Goal: Task Accomplishment & Management: Manage account settings

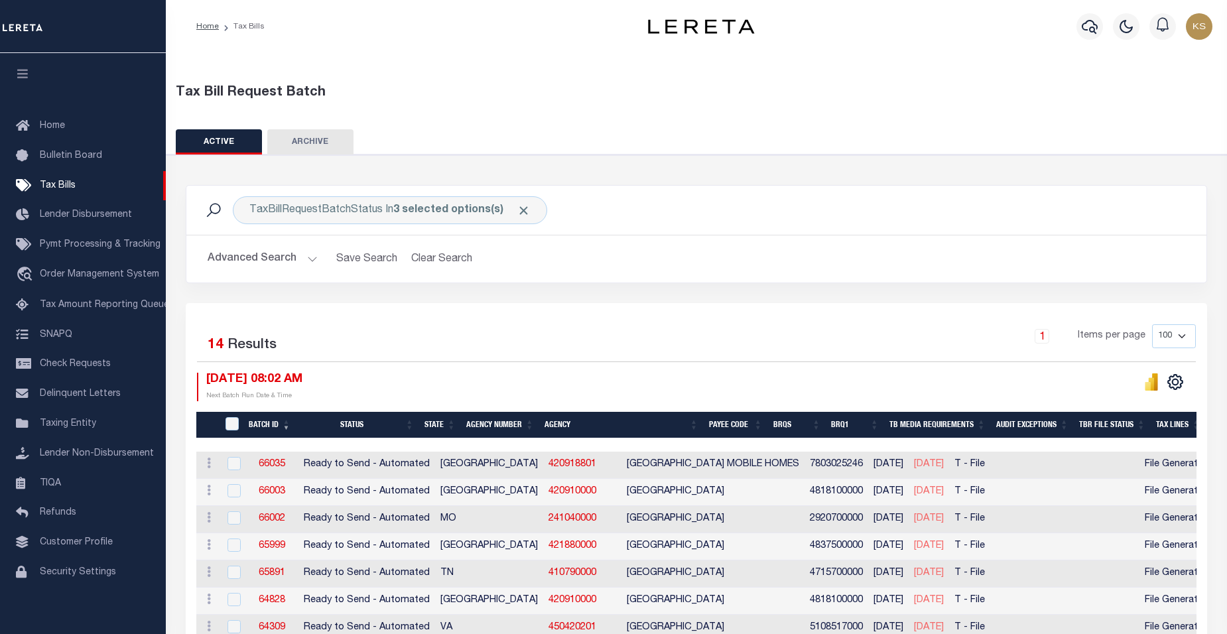
click at [503, 424] on th "Agency Number" at bounding box center [500, 425] width 78 height 27
click at [233, 493] on input "checkbox" at bounding box center [233, 490] width 13 height 13
checkbox input "true"
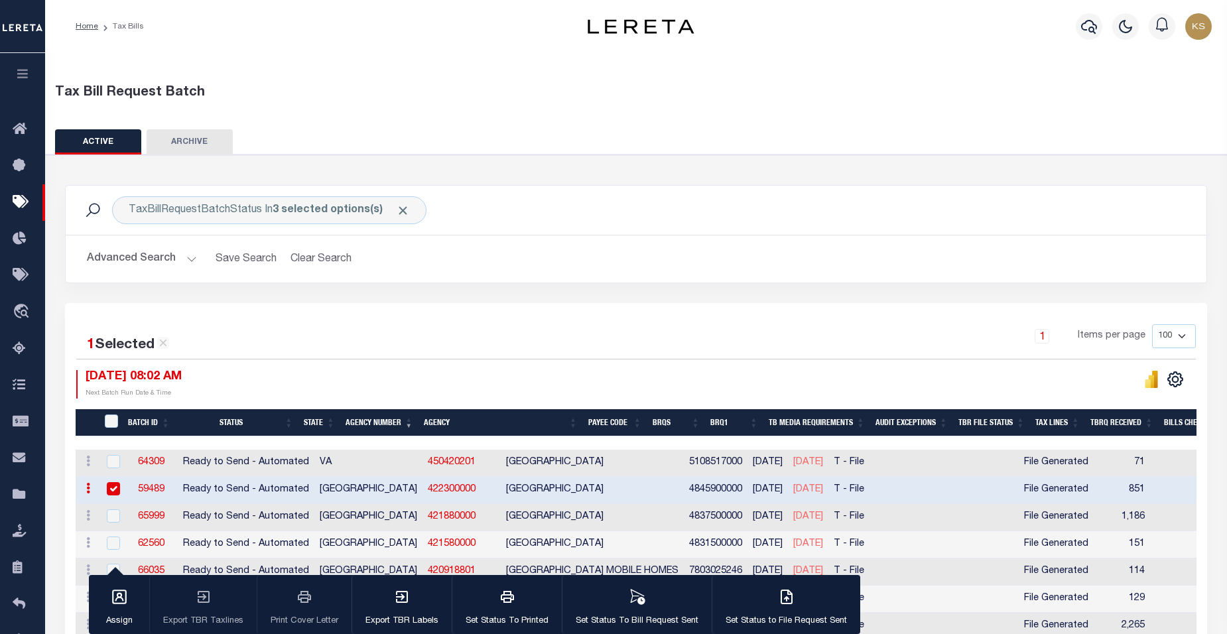
click at [336, 82] on div "Tax Bill Request Batch" at bounding box center [636, 90] width 1194 height 46
click at [188, 258] on button "Advanced Search" at bounding box center [142, 259] width 110 height 26
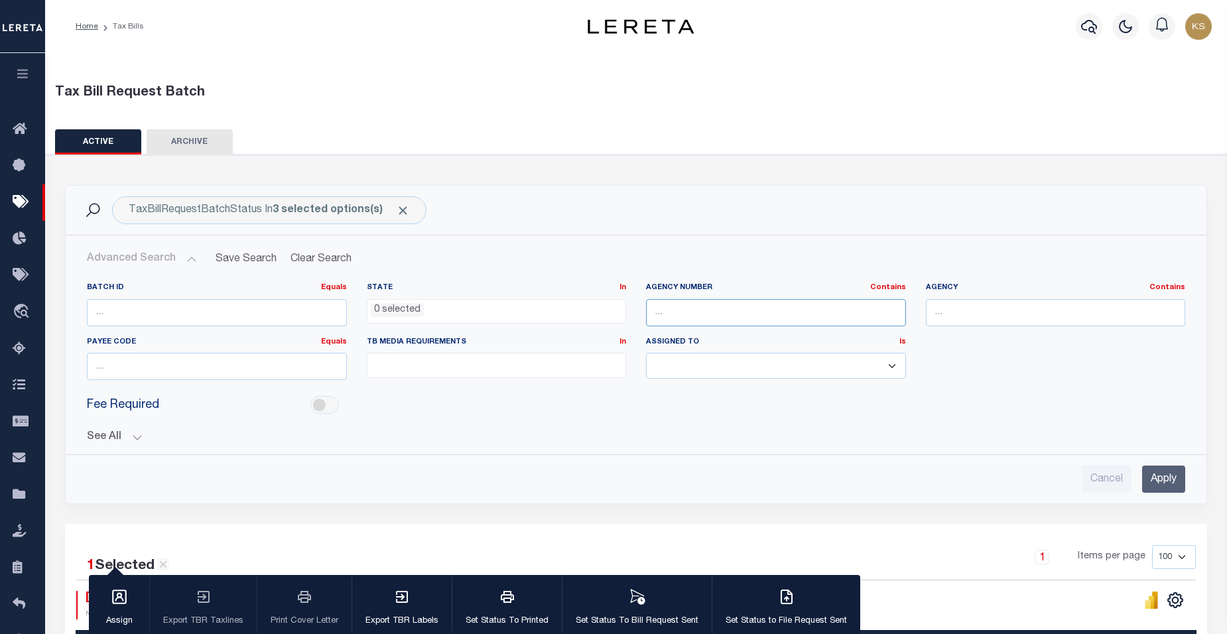
click at [691, 314] on input "text" at bounding box center [776, 312] width 260 height 27
type input "422300000"
click at [1170, 474] on input "Apply" at bounding box center [1163, 478] width 43 height 27
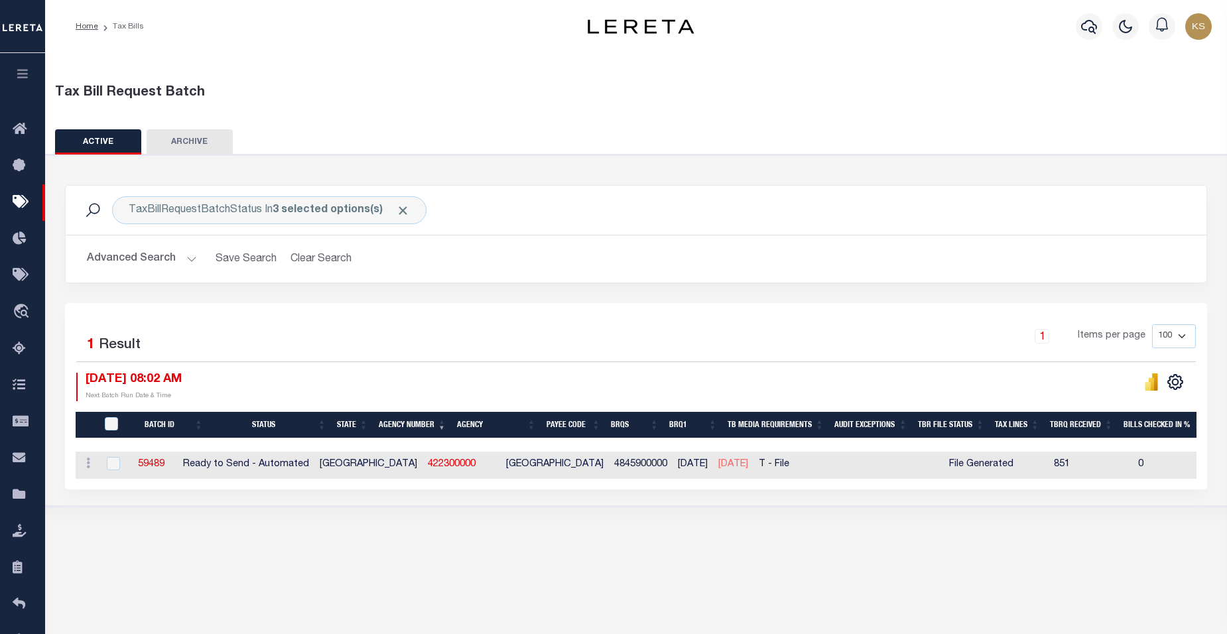
click at [86, 346] on div "1 Selected 1 Result" at bounding box center [208, 342] width 265 height 37
click at [115, 345] on label "Result" at bounding box center [120, 345] width 42 height 21
click at [19, 127] on icon at bounding box center [23, 129] width 21 height 17
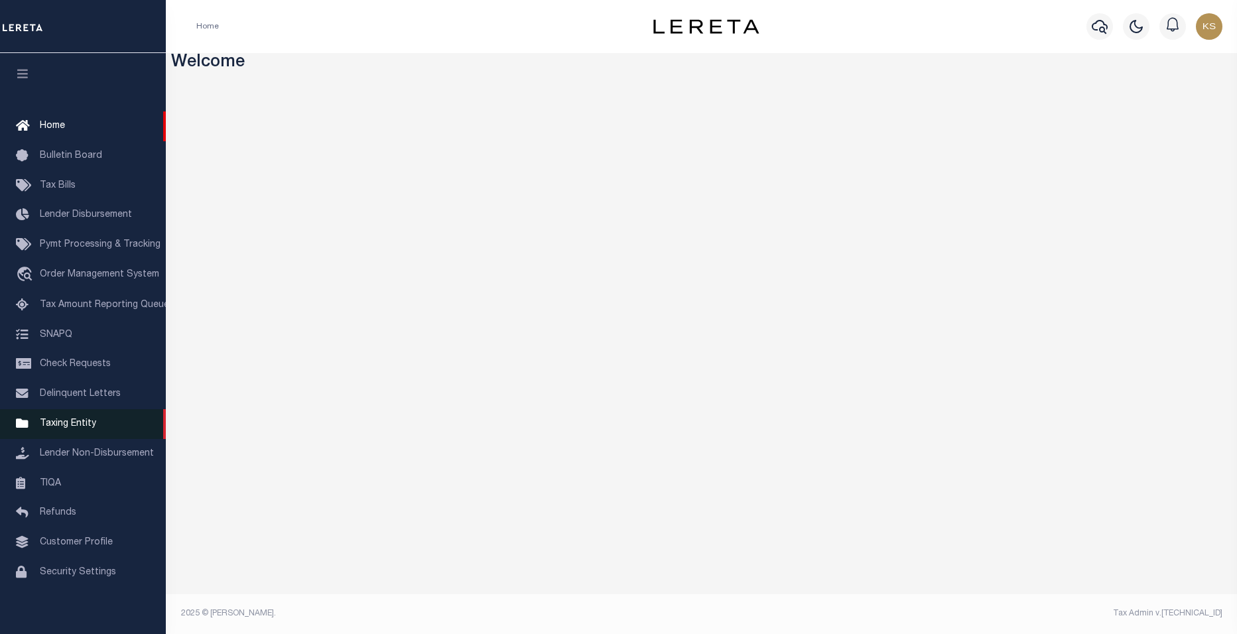
click at [51, 428] on span "Taxing Entity" at bounding box center [68, 423] width 56 height 9
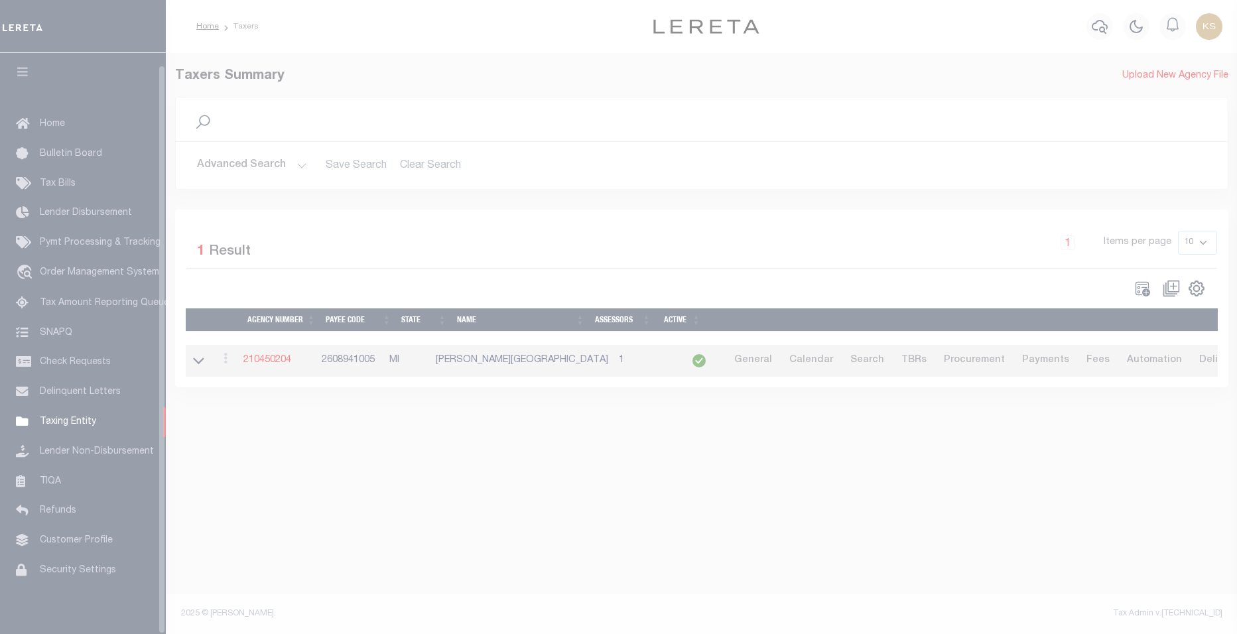
scroll to position [12, 0]
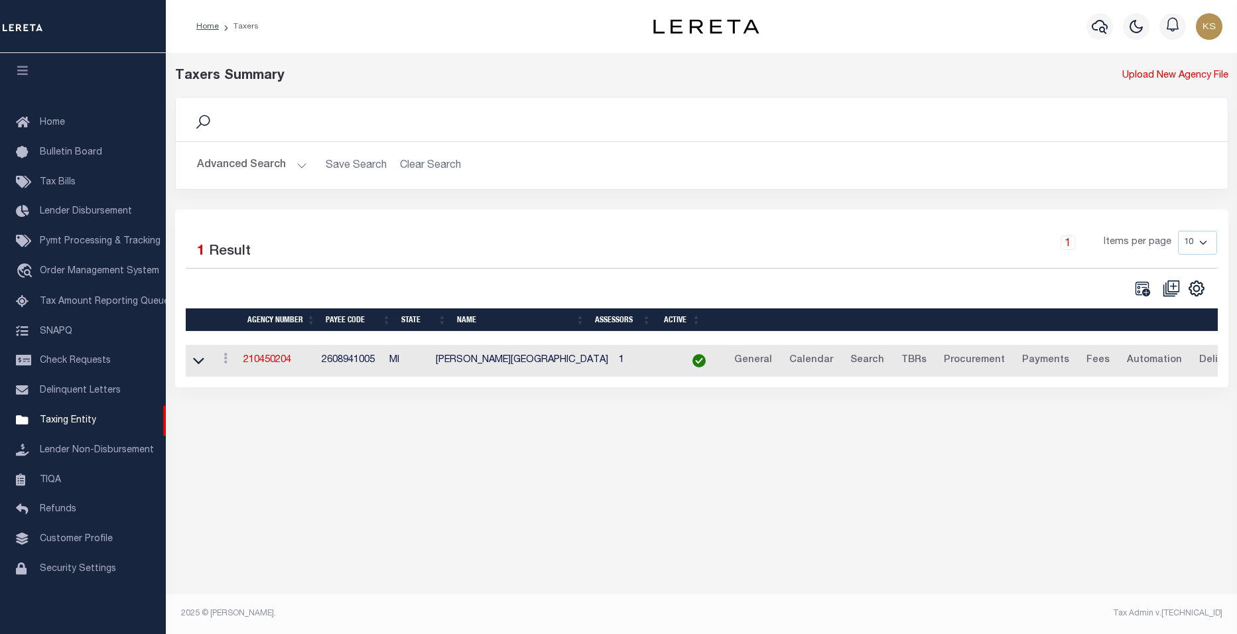
click at [300, 166] on button "Advanced Search" at bounding box center [252, 166] width 110 height 26
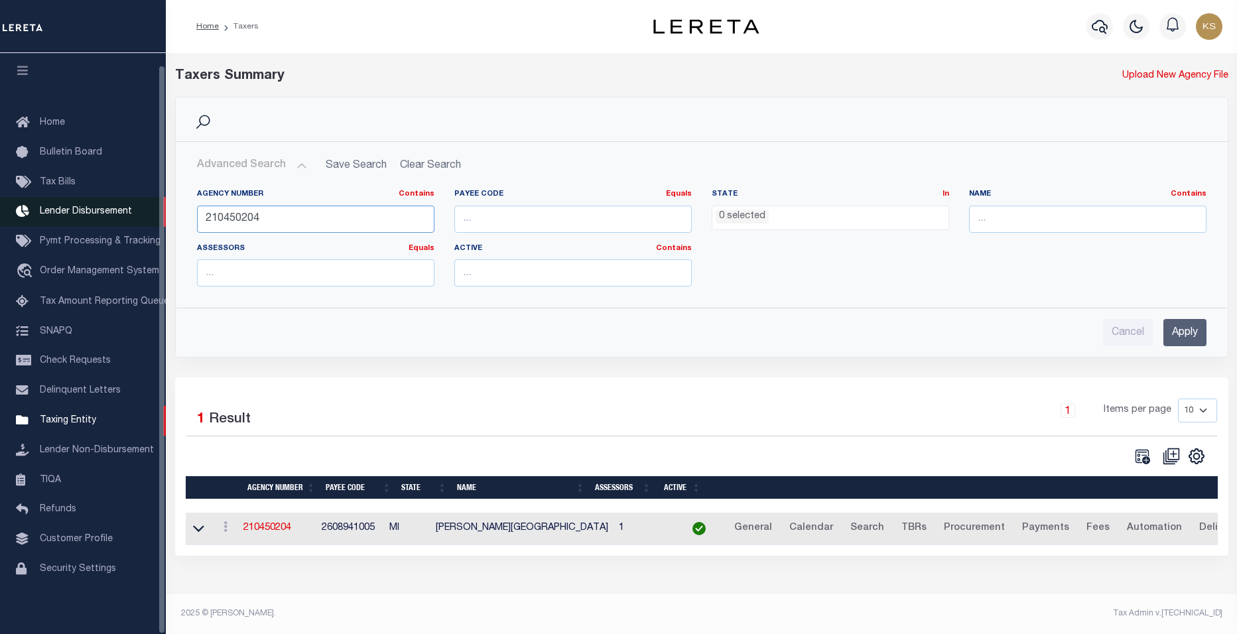
drag, startPoint x: 294, startPoint y: 224, endPoint x: 88, endPoint y: 219, distance: 206.3
click at [88, 219] on div "Home Taxers Profile" at bounding box center [618, 311] width 1237 height 623
paste input "UPSHUR COU"
drag, startPoint x: 302, startPoint y: 219, endPoint x: 99, endPoint y: 206, distance: 204.0
click at [101, 206] on div "Home Taxers Profile" at bounding box center [618, 311] width 1237 height 623
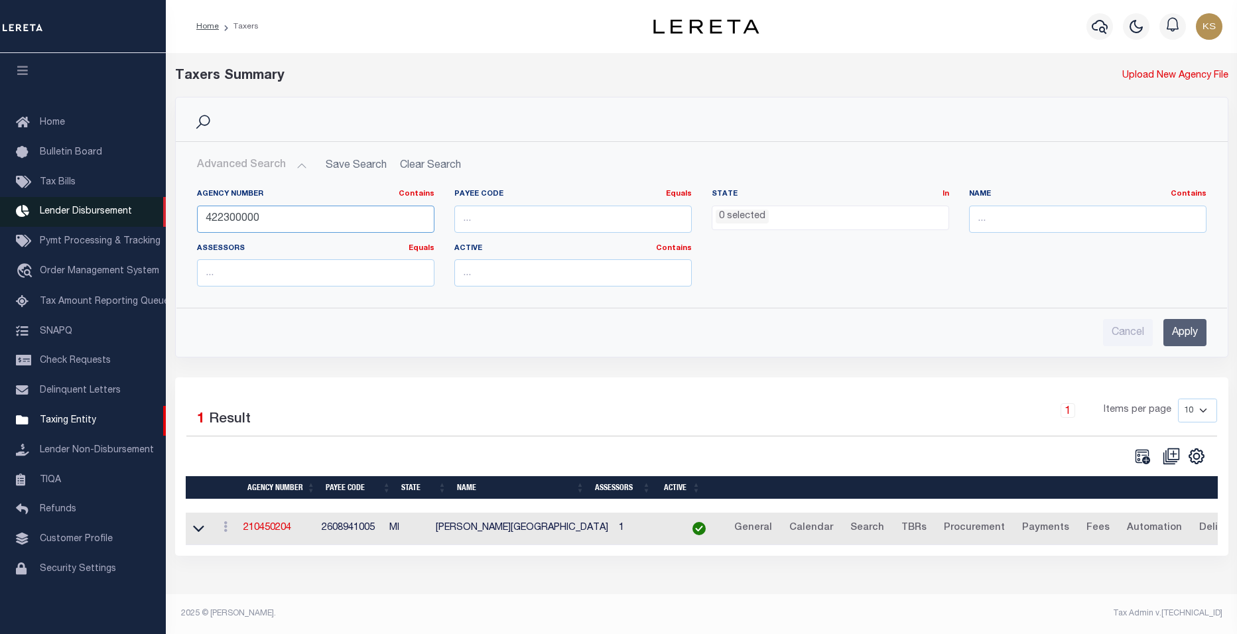
type input "422300000"
click at [1186, 329] on input "Apply" at bounding box center [1184, 332] width 43 height 27
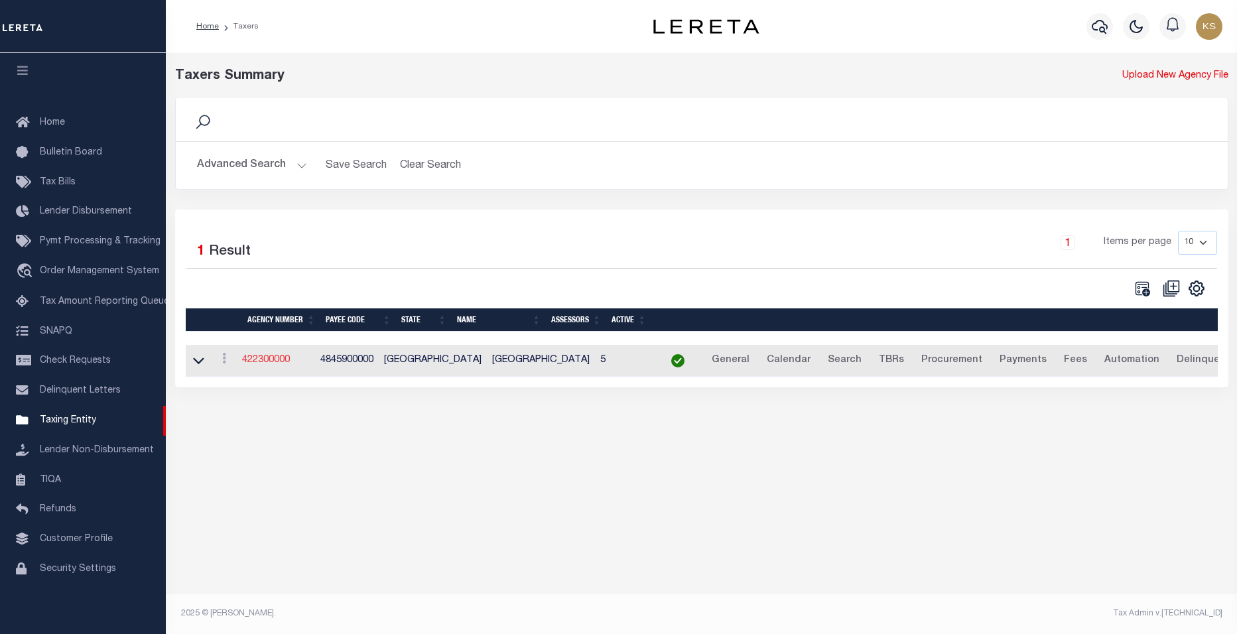
click at [261, 363] on link "422300000" at bounding box center [266, 359] width 48 height 9
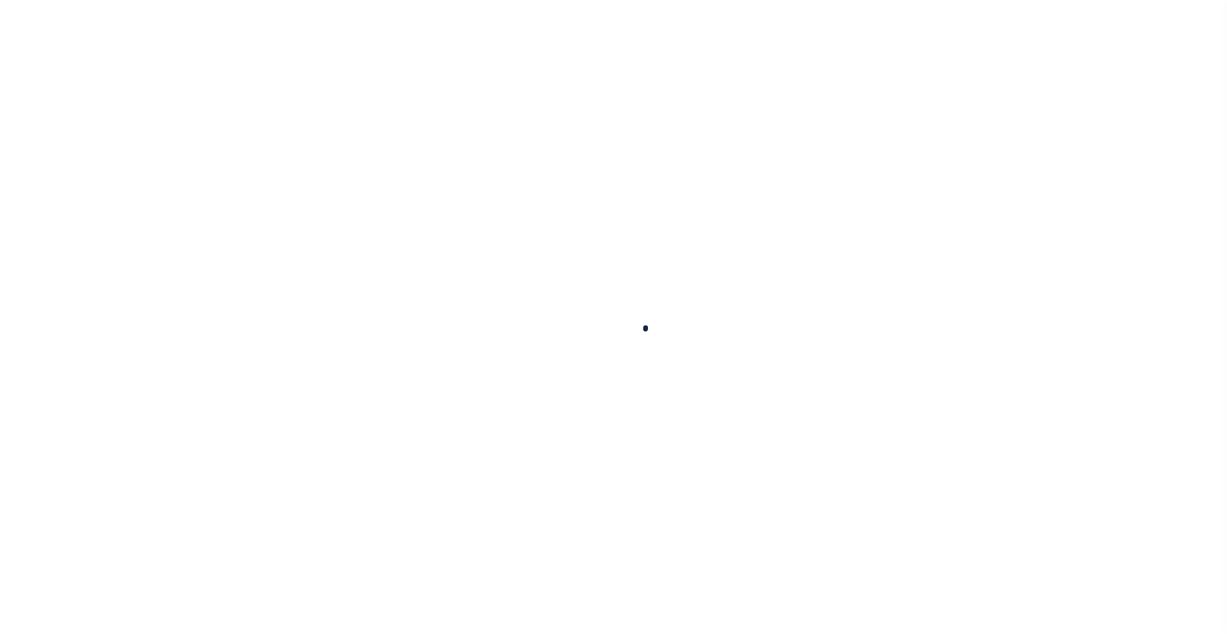
select select
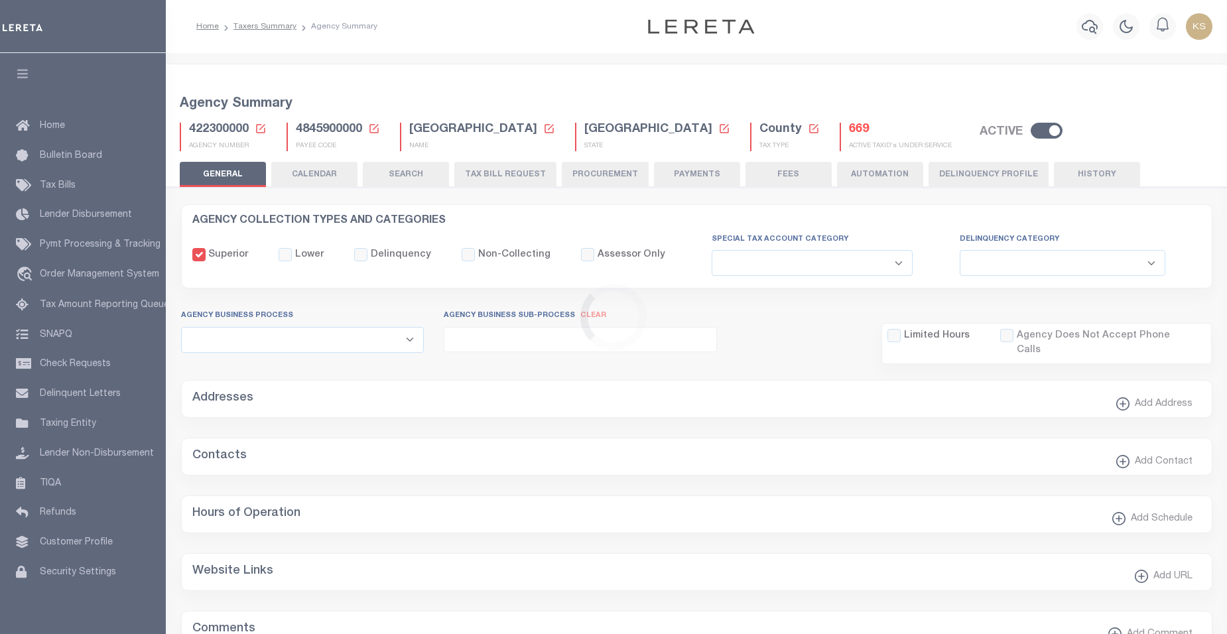
checkbox input "false"
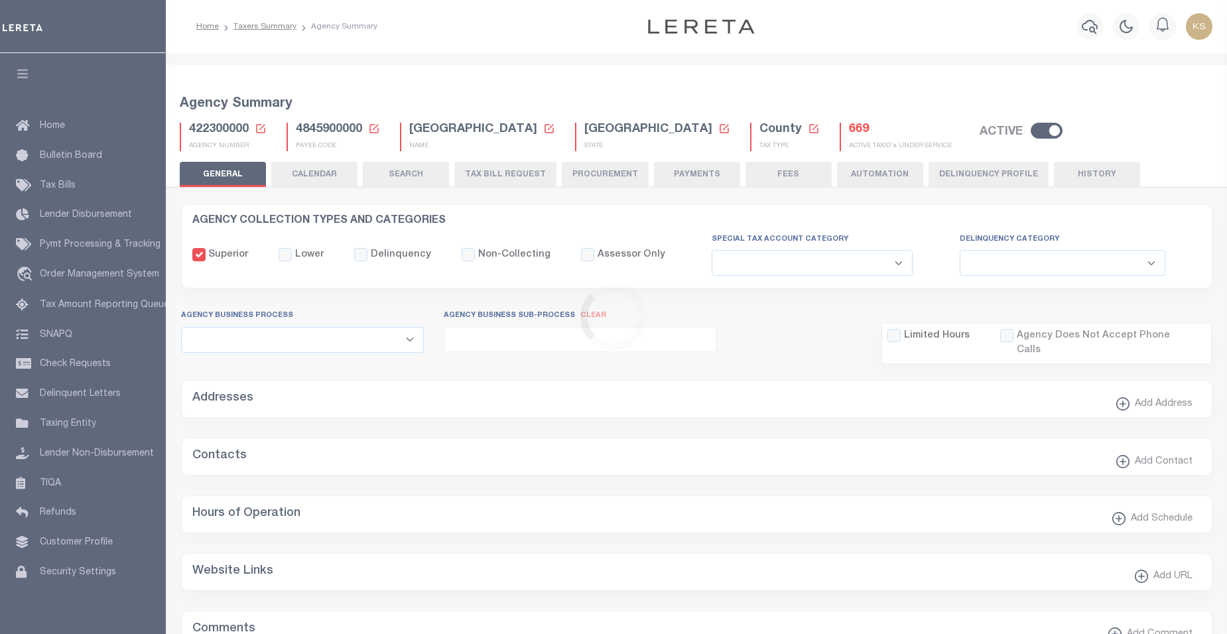
type input "4845900000"
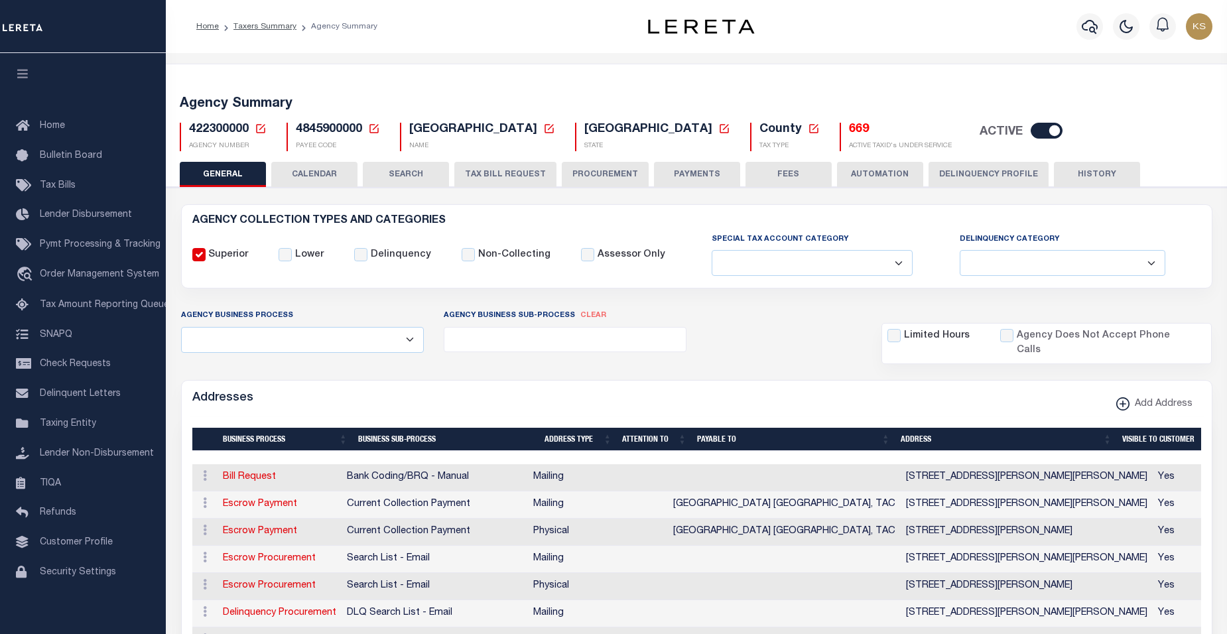
click at [849, 132] on h5 "669" at bounding box center [900, 130] width 103 height 15
select select
drag, startPoint x: 383, startPoint y: 73, endPoint x: 380, endPoint y: 80, distance: 8.0
click at [430, 383] on div "Addresses Add Address" at bounding box center [697, 399] width 1030 height 36
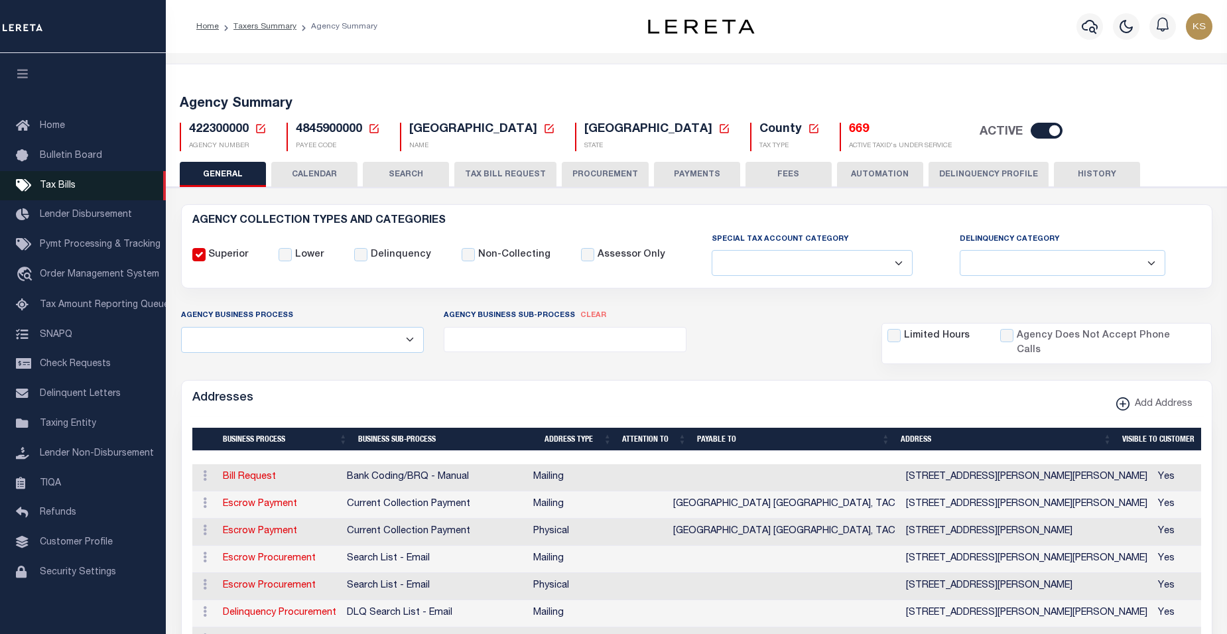
click at [67, 187] on span "Tax Bills" at bounding box center [58, 185] width 36 height 9
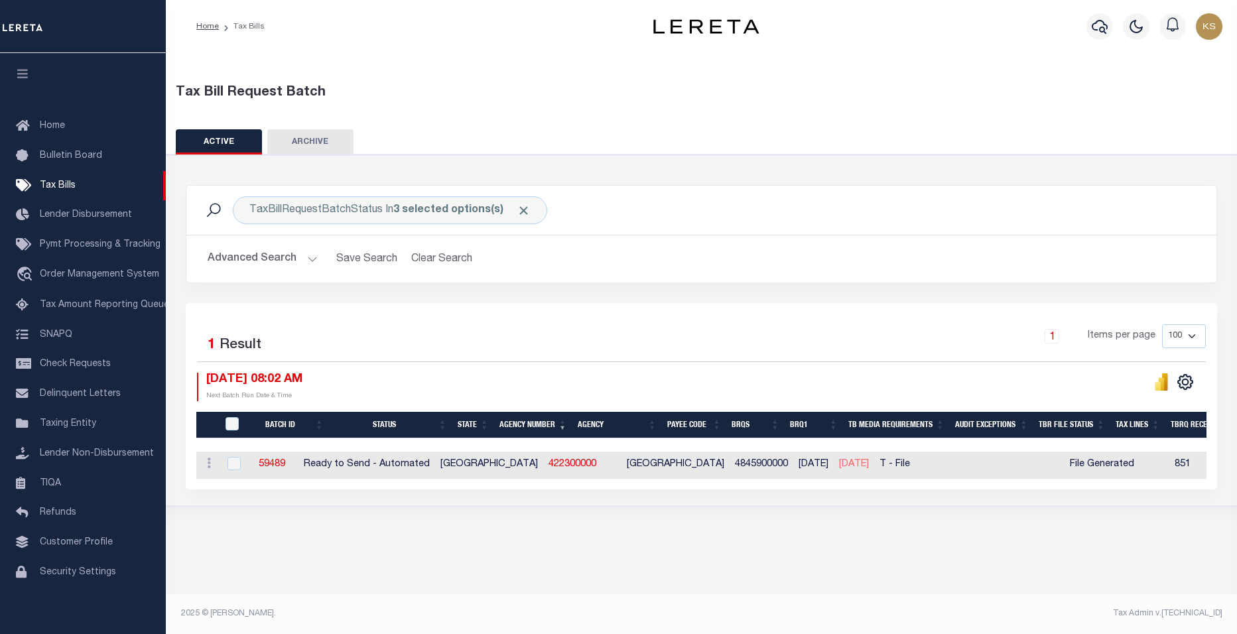
click at [210, 345] on span "1" at bounding box center [212, 345] width 8 height 14
click at [235, 463] on input "checkbox" at bounding box center [233, 463] width 13 height 13
checkbox input "true"
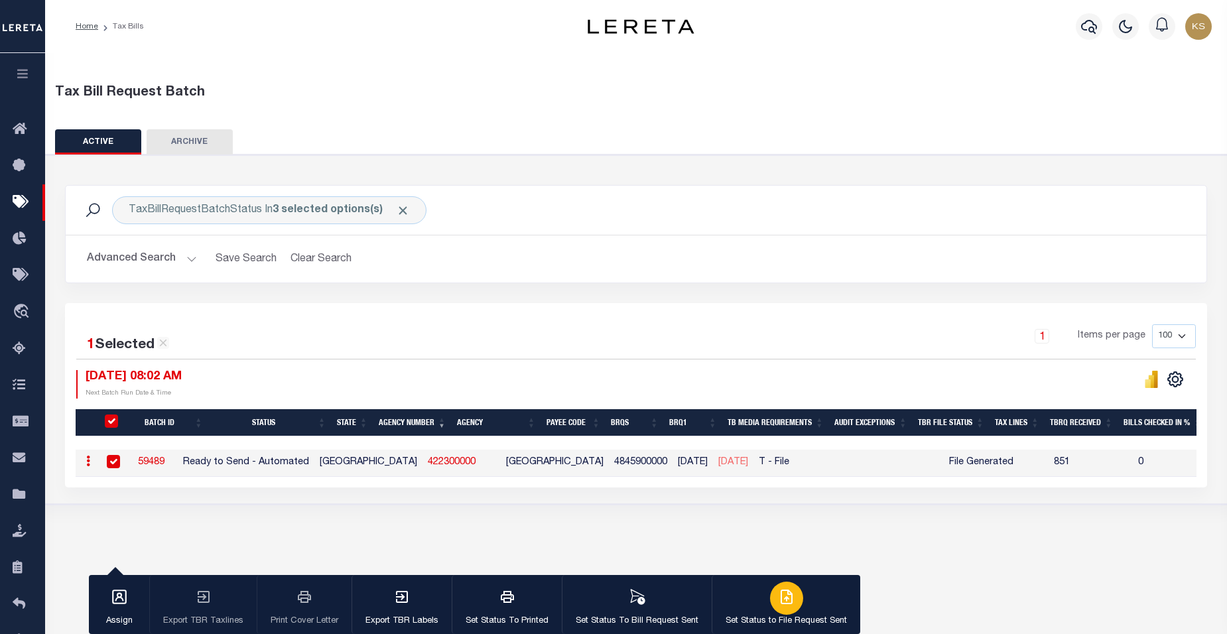
click at [786, 609] on div "button" at bounding box center [786, 598] width 33 height 33
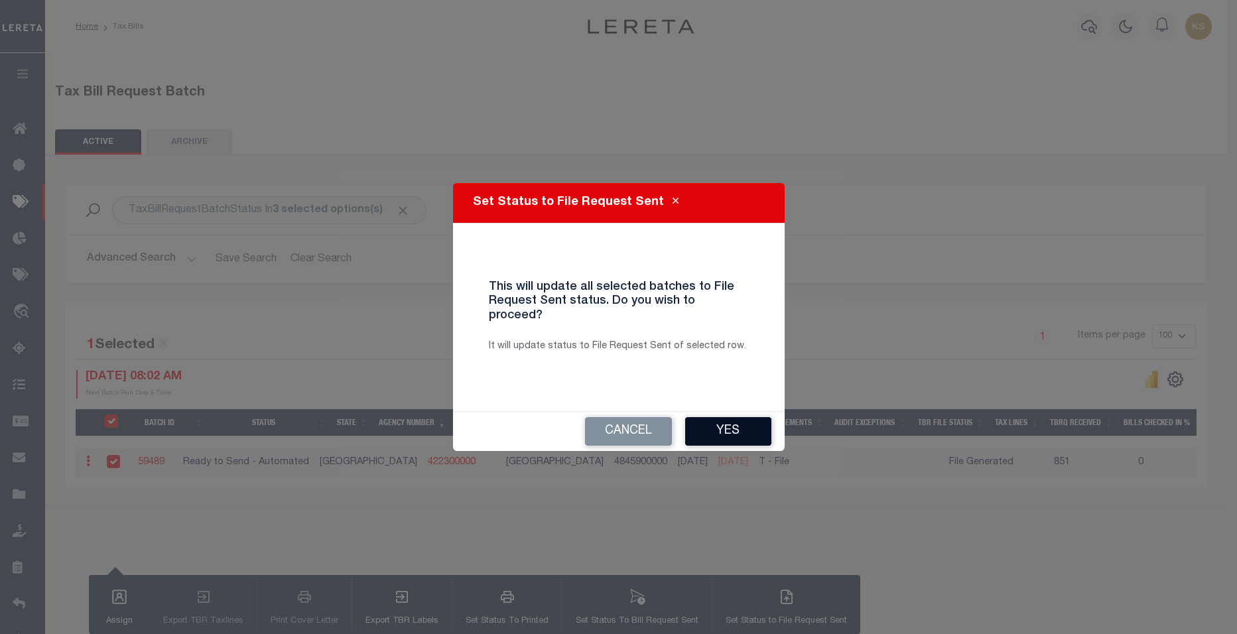
click at [720, 421] on button "Yes" at bounding box center [728, 431] width 86 height 29
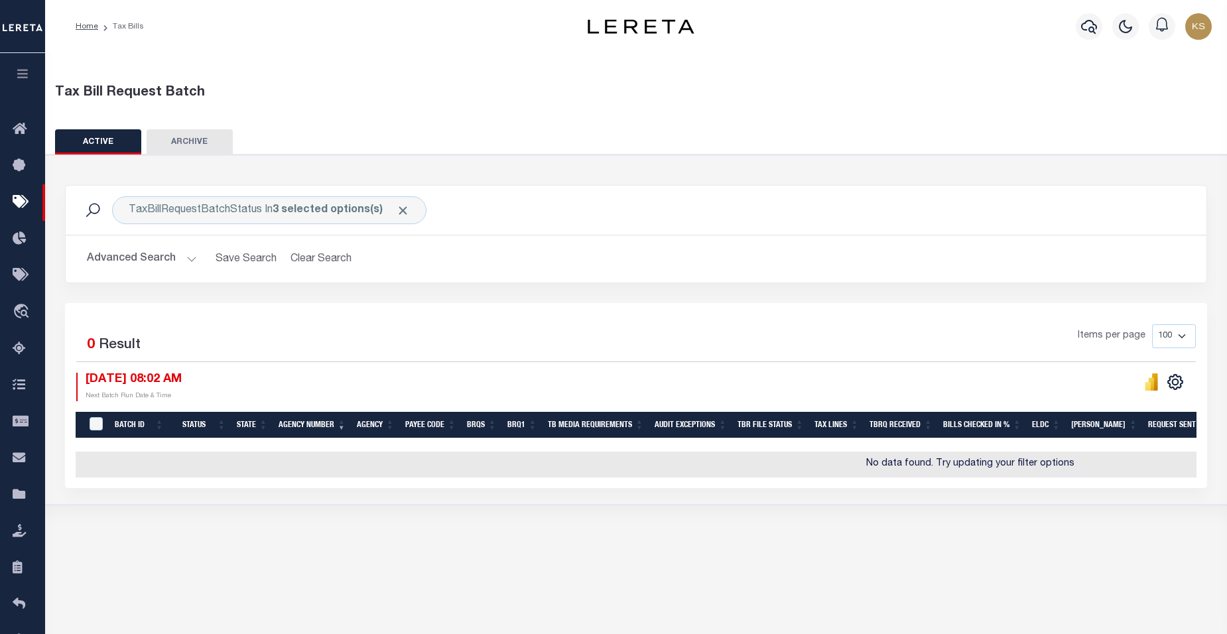
click at [188, 260] on button "Advanced Search" at bounding box center [142, 259] width 110 height 26
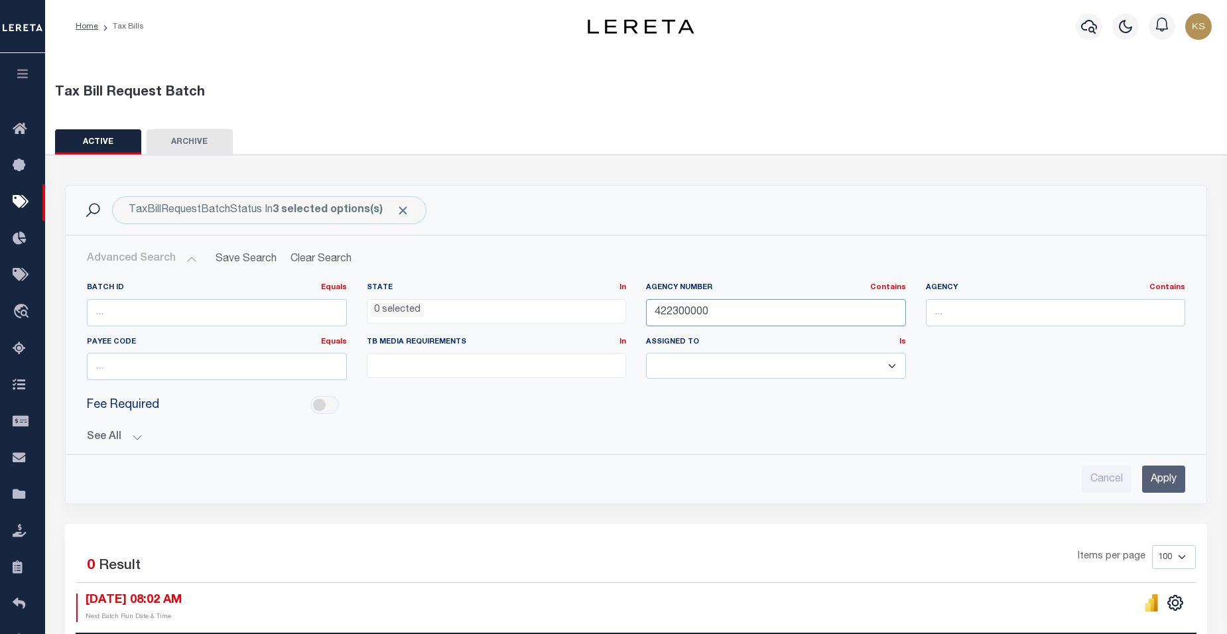
drag, startPoint x: 715, startPoint y: 316, endPoint x: 601, endPoint y: 312, distance: 114.8
click at [602, 312] on div "Batch ID Equals Equals Is Not Equal To Is Greater Than Is Less Than State In In…" at bounding box center [636, 336] width 1118 height 108
click at [1170, 481] on input "Apply" at bounding box center [1163, 478] width 43 height 27
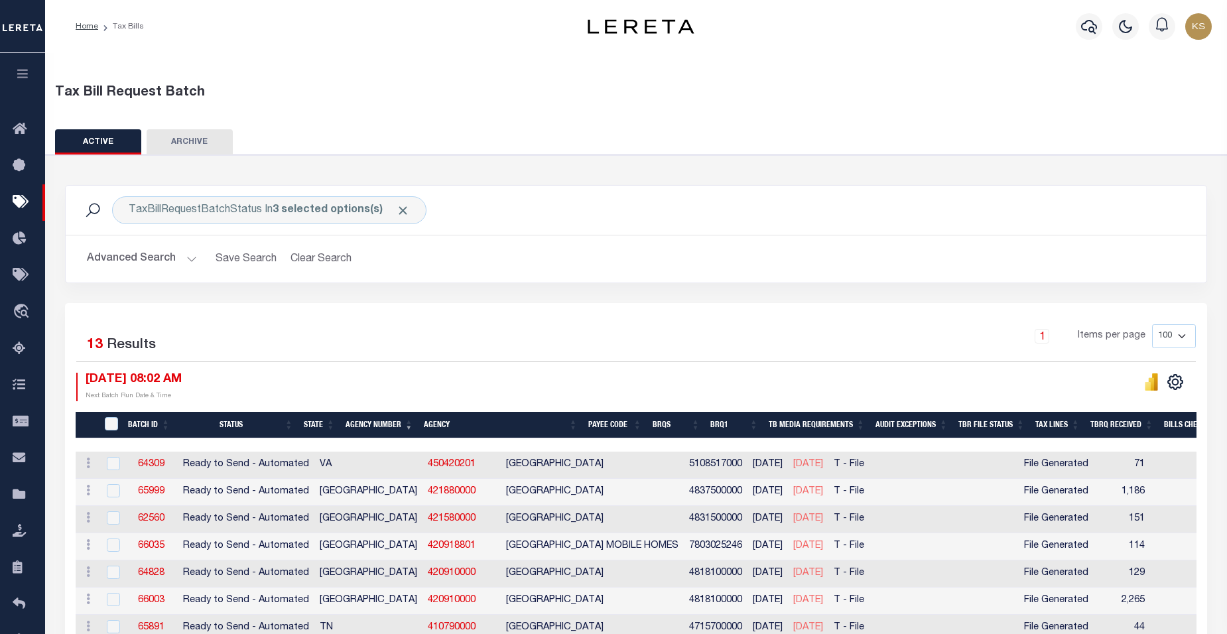
click at [389, 421] on th "Agency Number" at bounding box center [379, 425] width 78 height 27
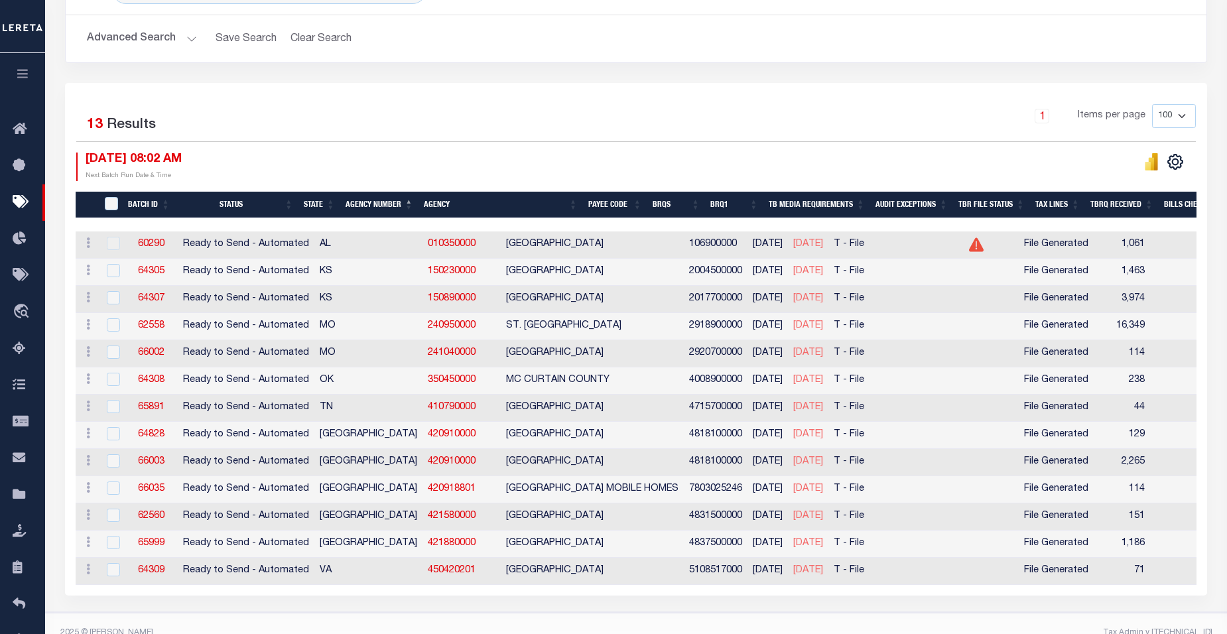
scroll to position [221, 0]
click at [512, 99] on div "1 Selected 13 Results 1 Items per page 100 200 500 1000 10/09/2025 08:02 AM" at bounding box center [636, 338] width 1142 height 513
click at [336, 128] on div "1 Selected 13 Results" at bounding box center [208, 121] width 265 height 37
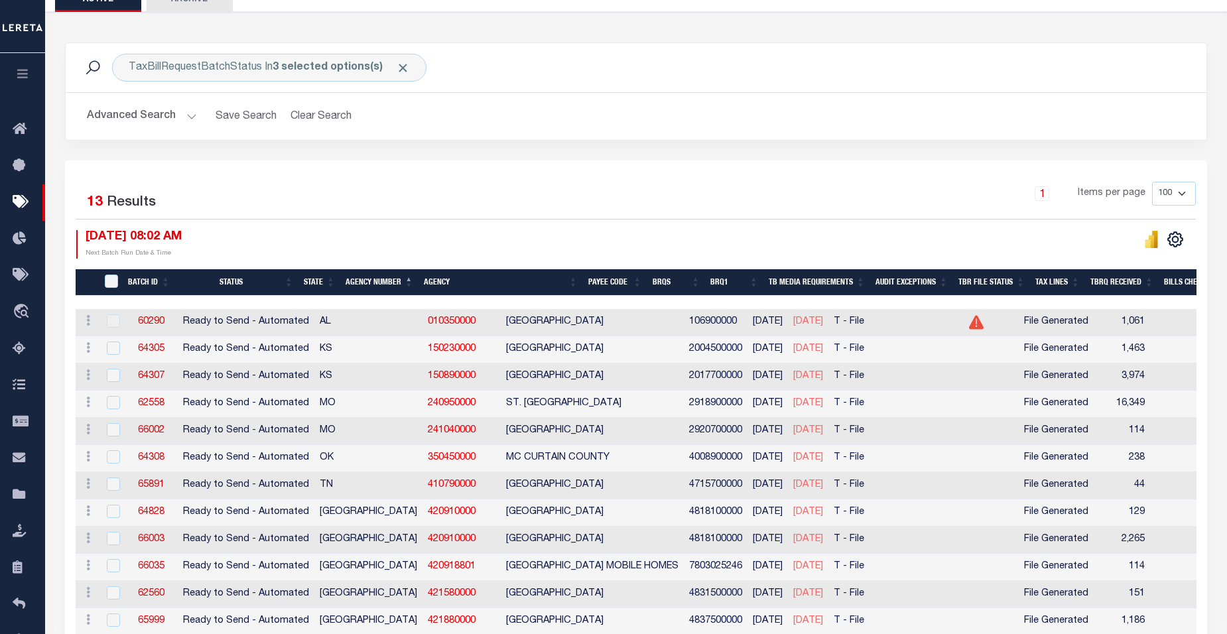
scroll to position [0, 0]
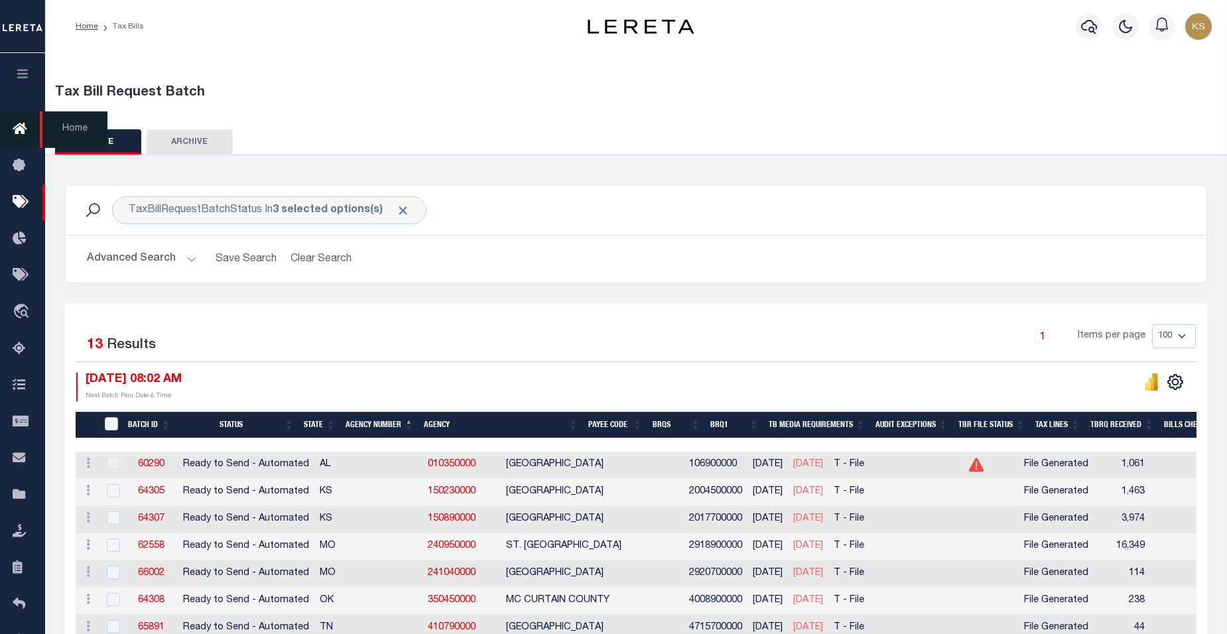
click at [21, 127] on icon at bounding box center [23, 129] width 21 height 17
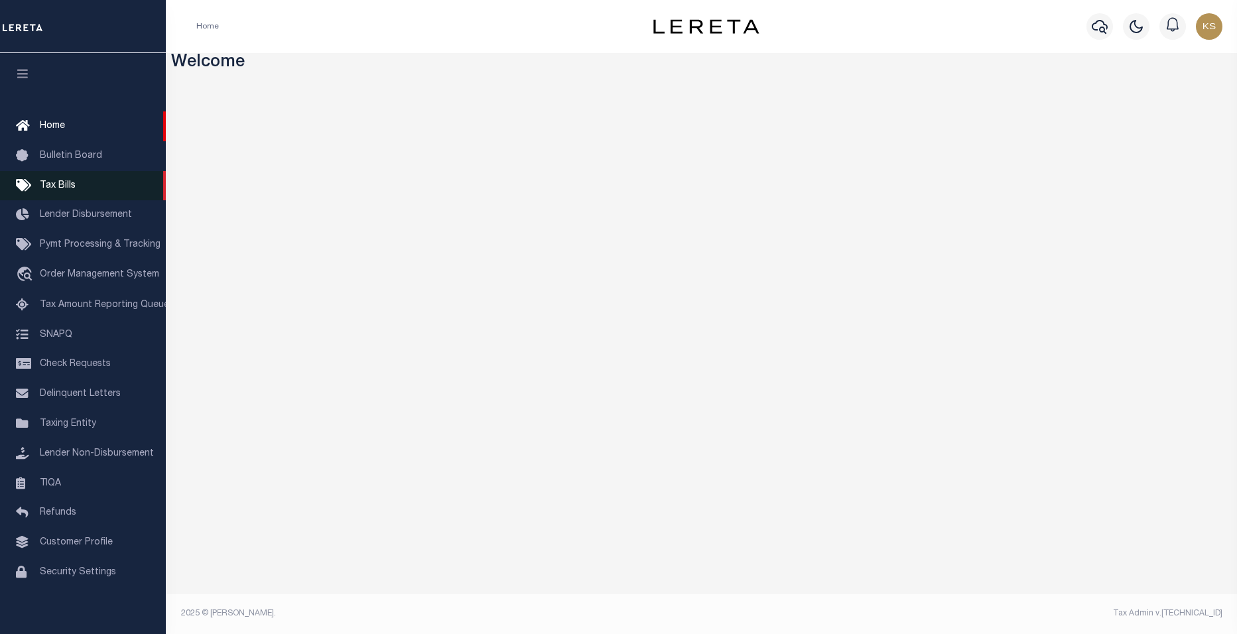
click at [56, 187] on span "Tax Bills" at bounding box center [58, 185] width 36 height 9
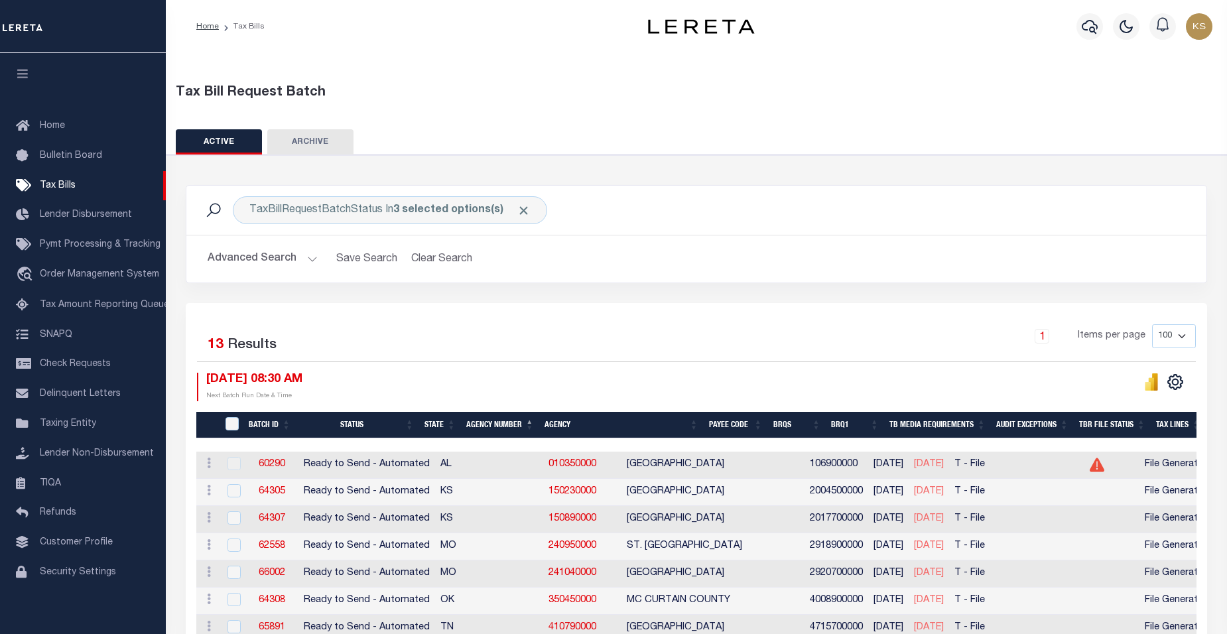
click at [886, 76] on div "Tax Bill Request Batch" at bounding box center [696, 90] width 1073 height 46
click at [489, 426] on th "Agency Number" at bounding box center [500, 425] width 78 height 27
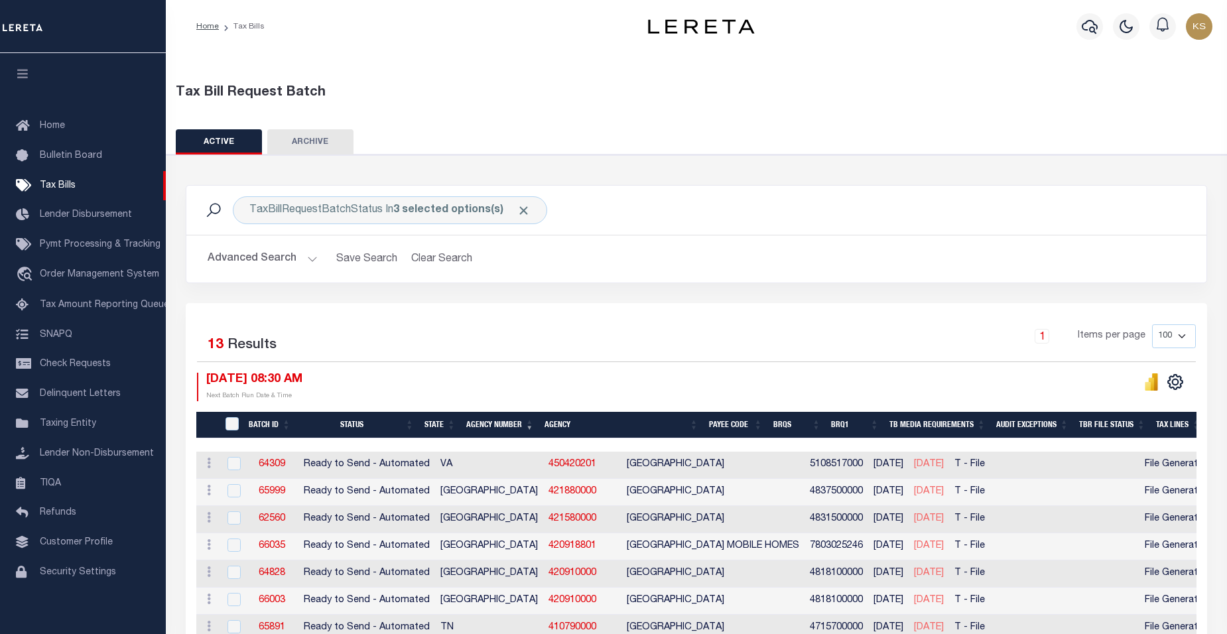
click at [489, 426] on th "Agency Number" at bounding box center [500, 425] width 78 height 27
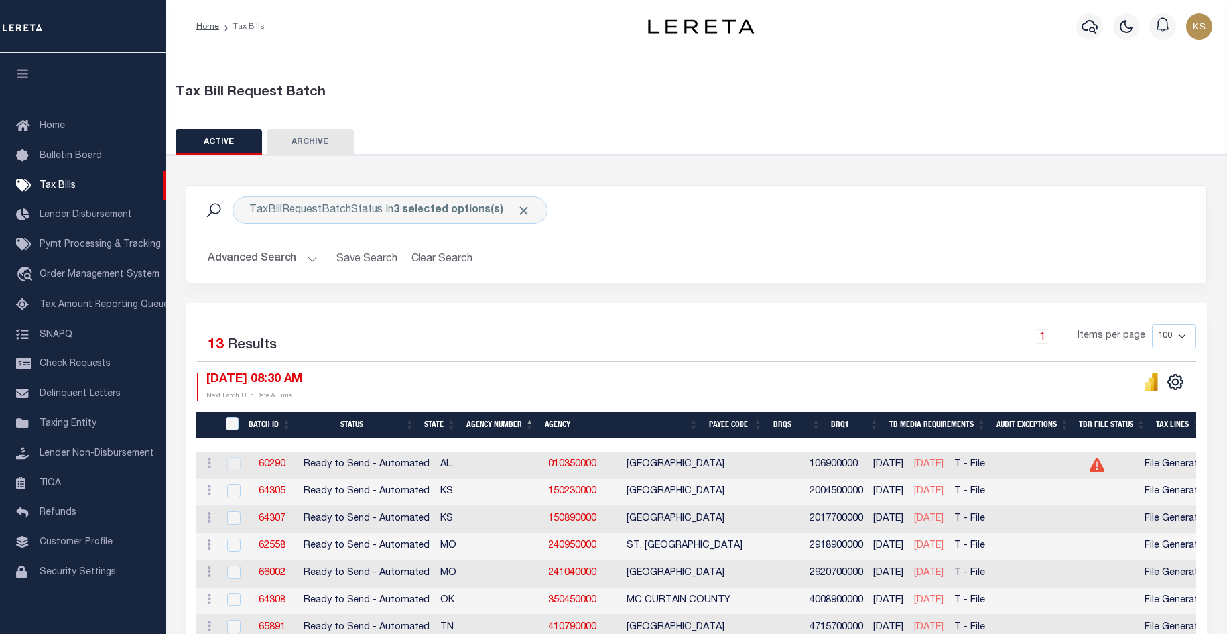
click at [499, 425] on th "Agency Number" at bounding box center [500, 425] width 78 height 27
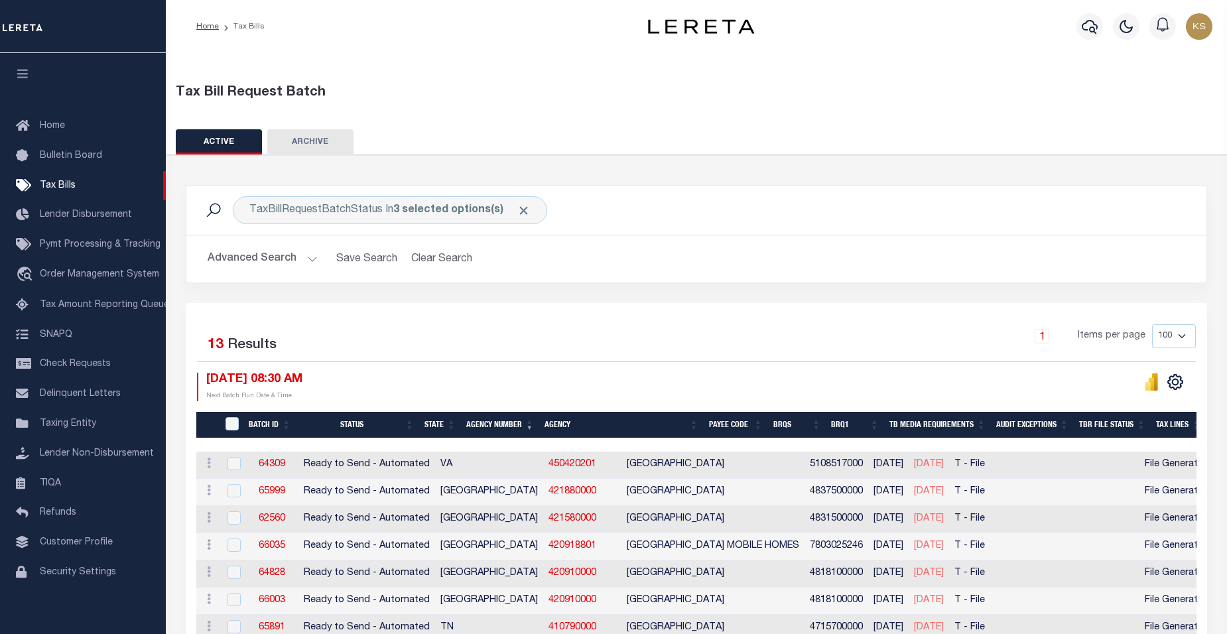
click at [499, 425] on th "Agency Number" at bounding box center [500, 425] width 78 height 27
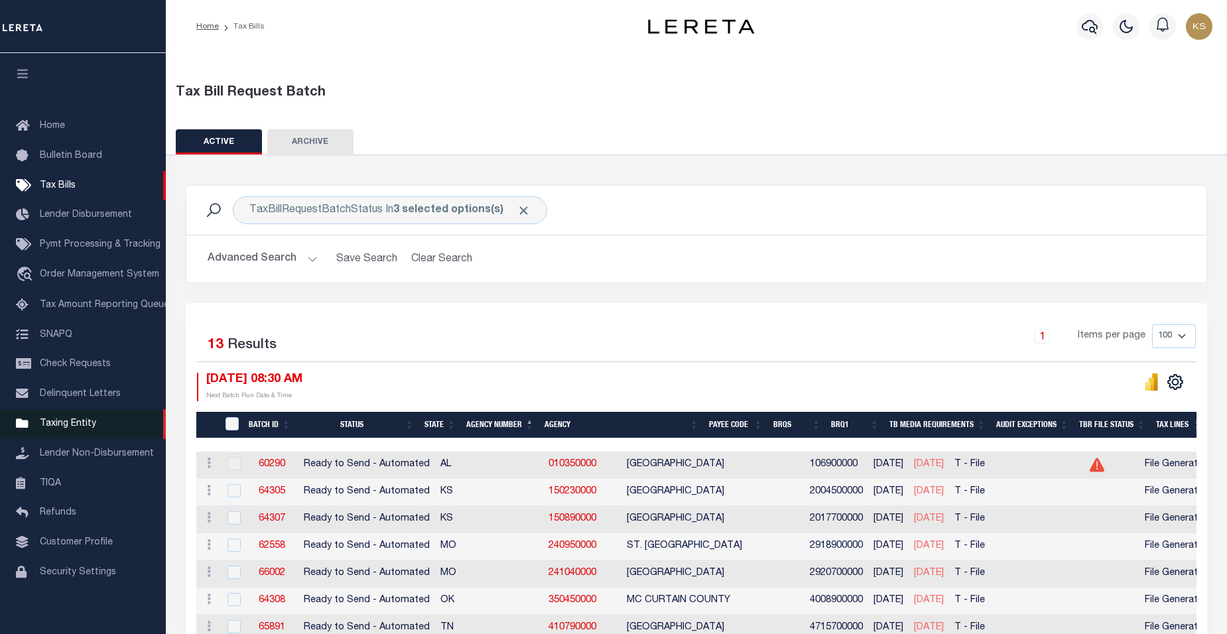
click at [72, 428] on span "Taxing Entity" at bounding box center [68, 423] width 56 height 9
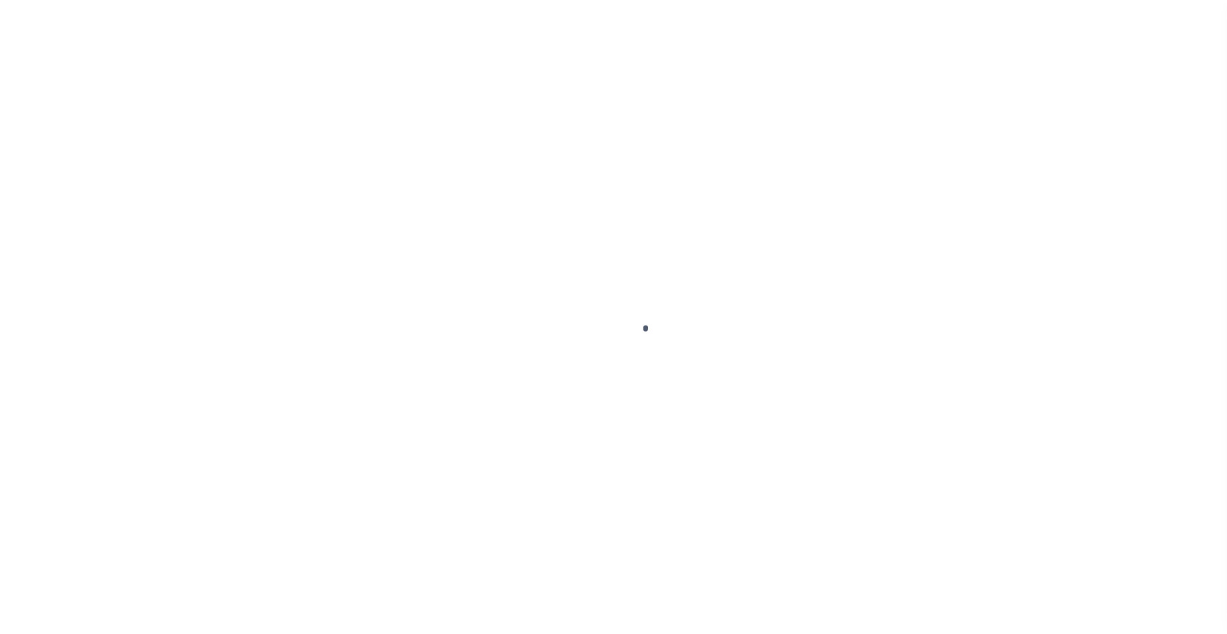
scroll to position [12, 0]
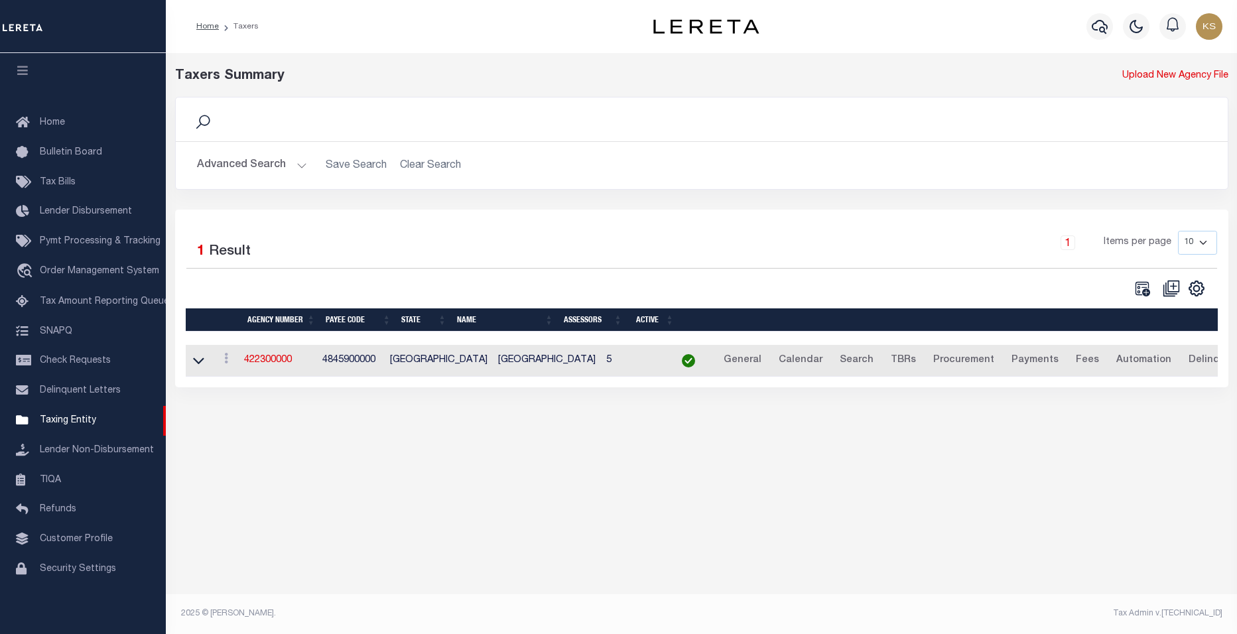
click at [294, 164] on button "Advanced Search" at bounding box center [252, 166] width 110 height 26
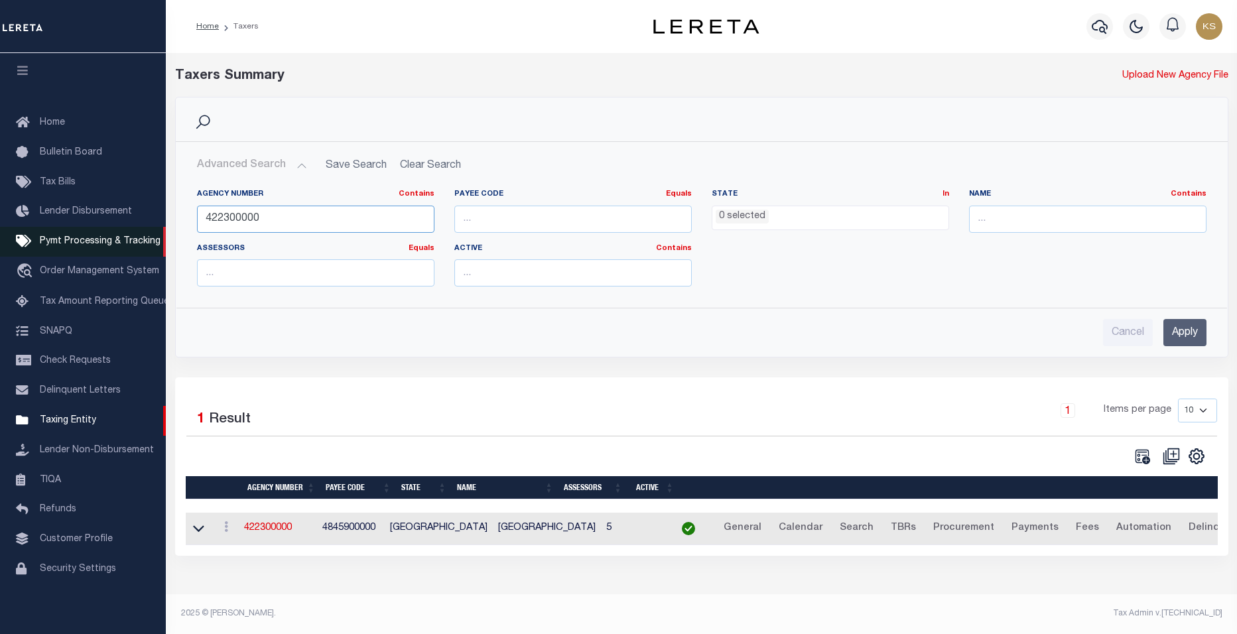
drag, startPoint x: 295, startPoint y: 222, endPoint x: 126, endPoint y: 221, distance: 169.1
click at [126, 221] on div "Home Taxers Profile" at bounding box center [618, 311] width 1237 height 623
click at [1179, 341] on input "Apply" at bounding box center [1184, 332] width 43 height 27
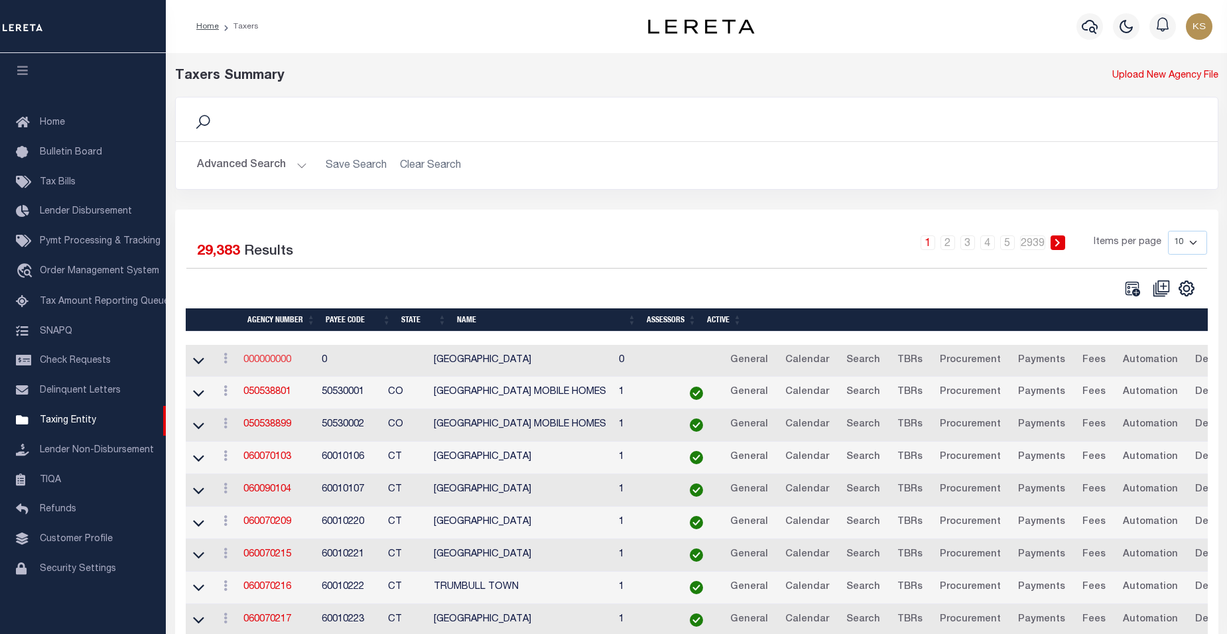
click at [265, 364] on link "000000000" at bounding box center [267, 359] width 48 height 9
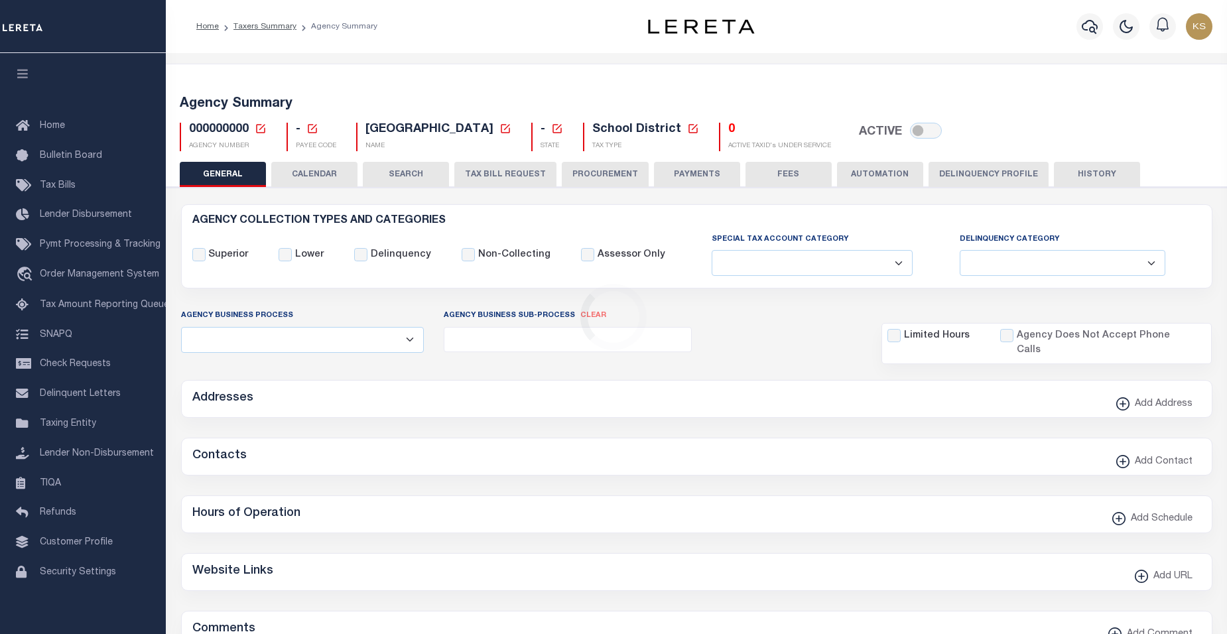
select select
click at [263, 129] on icon at bounding box center [261, 129] width 12 height 12
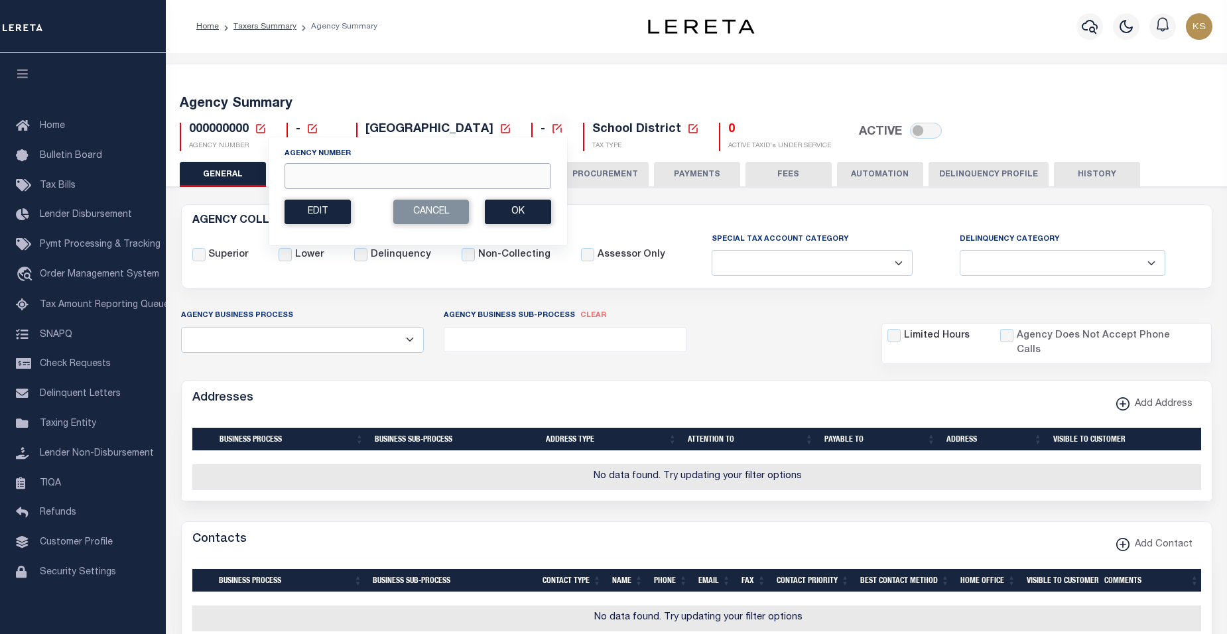
click at [308, 170] on input "Agency Number" at bounding box center [417, 176] width 267 height 26
paste input "100750000"
type input "100750000"
click at [510, 211] on button "Ok" at bounding box center [518, 212] width 66 height 25
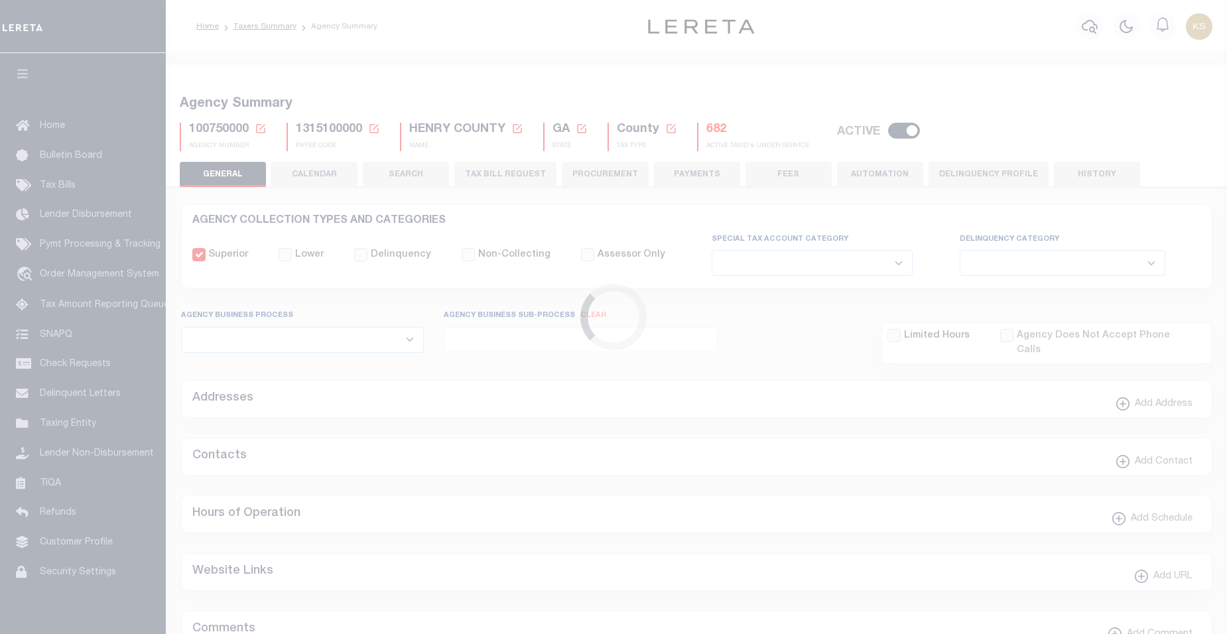
select select
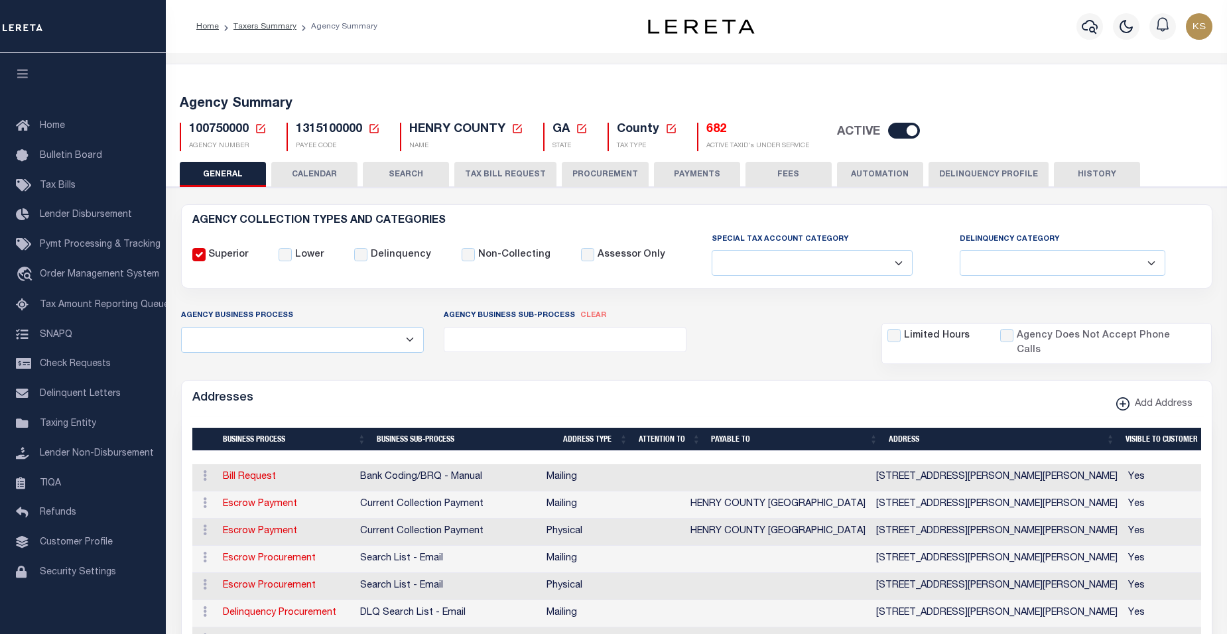
click at [487, 174] on button "TAX BILL REQUEST" at bounding box center [505, 174] width 102 height 25
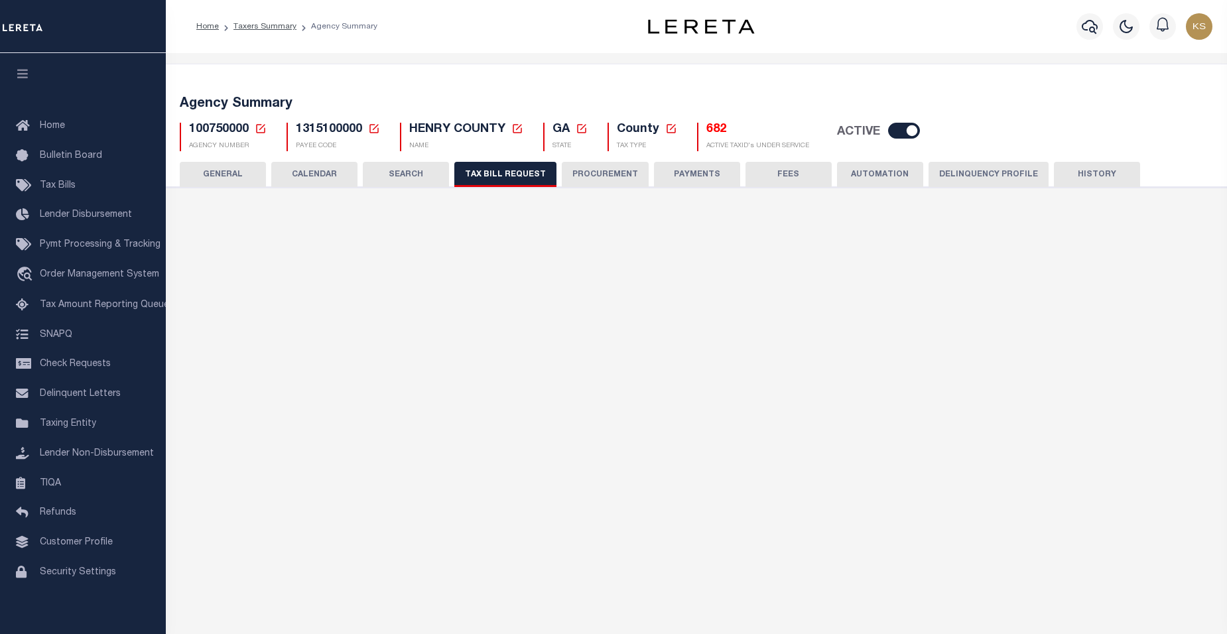
select select "27"
checkbox input "false"
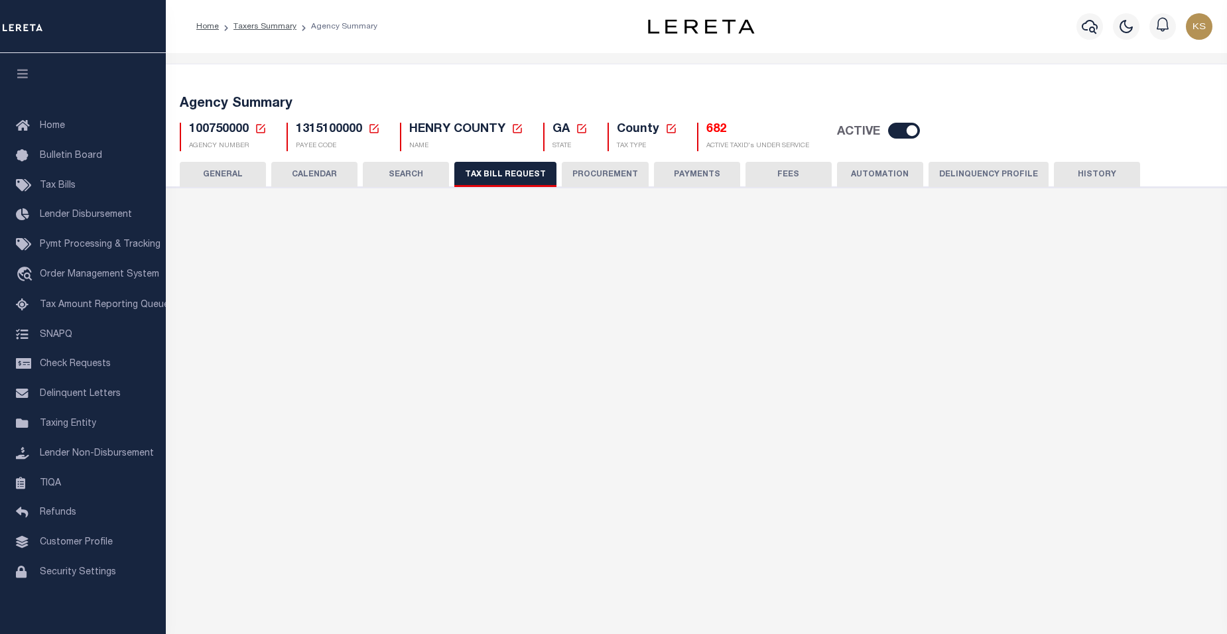
select select "22"
select select "true"
select select "14"
select select
select select "2"
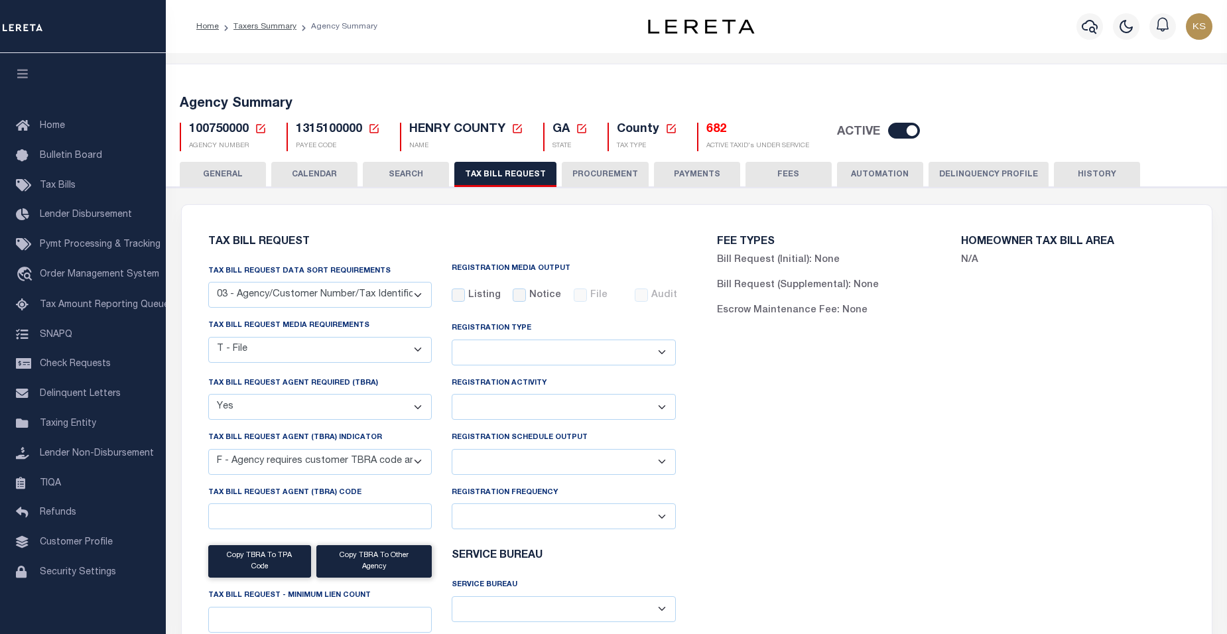
click at [235, 170] on button "GENERAL" at bounding box center [223, 174] width 86 height 25
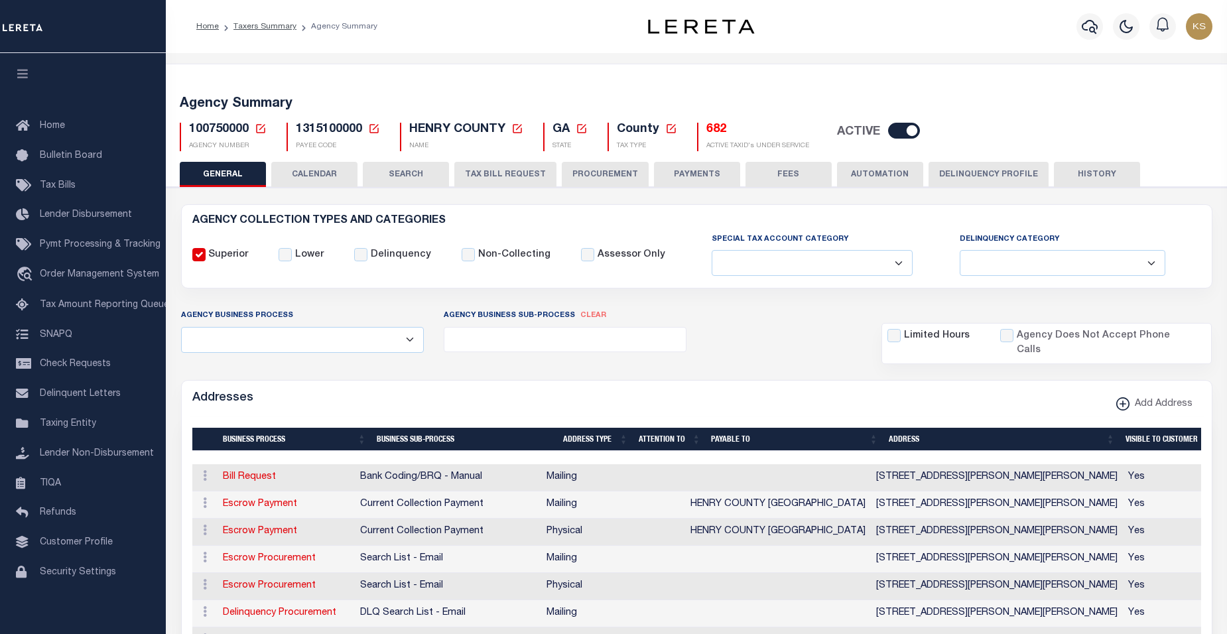
click at [503, 173] on button "TAX BILL REQUEST" at bounding box center [505, 174] width 102 height 25
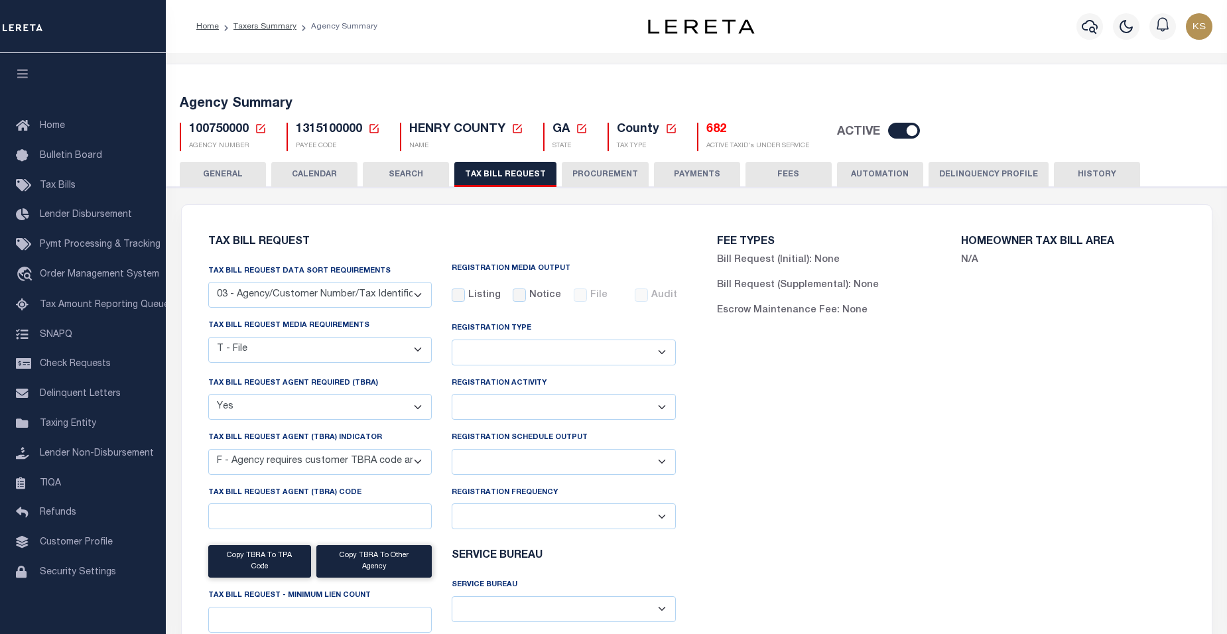
scroll to position [1610, 0]
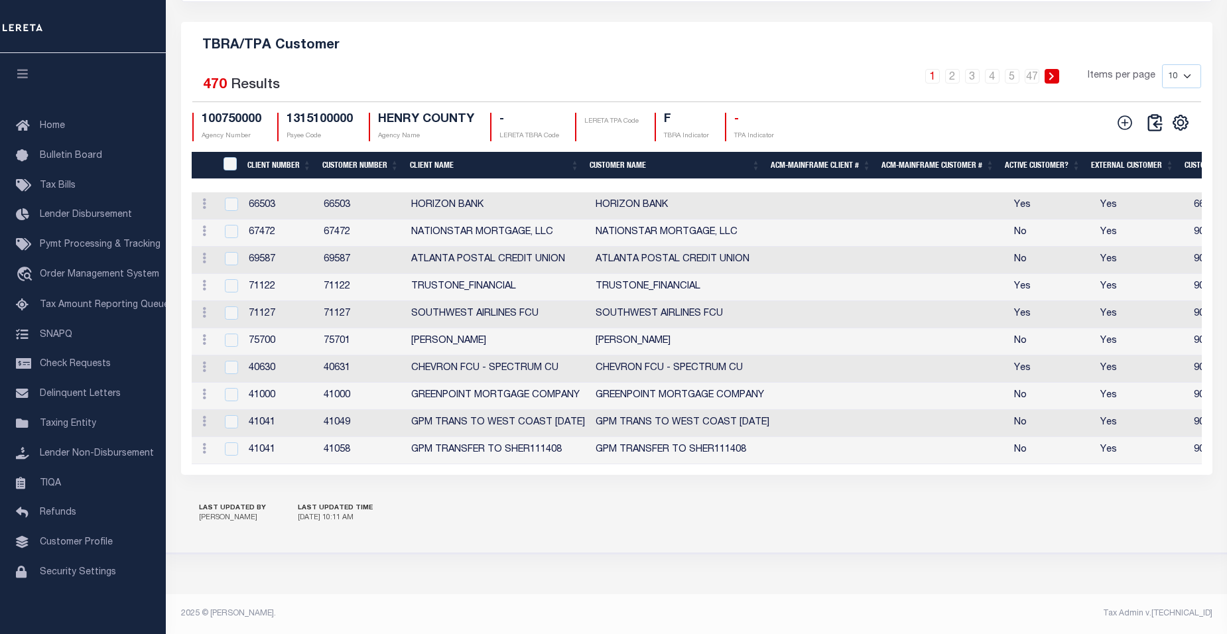
click at [340, 158] on th "Customer Number" at bounding box center [361, 165] width 88 height 27
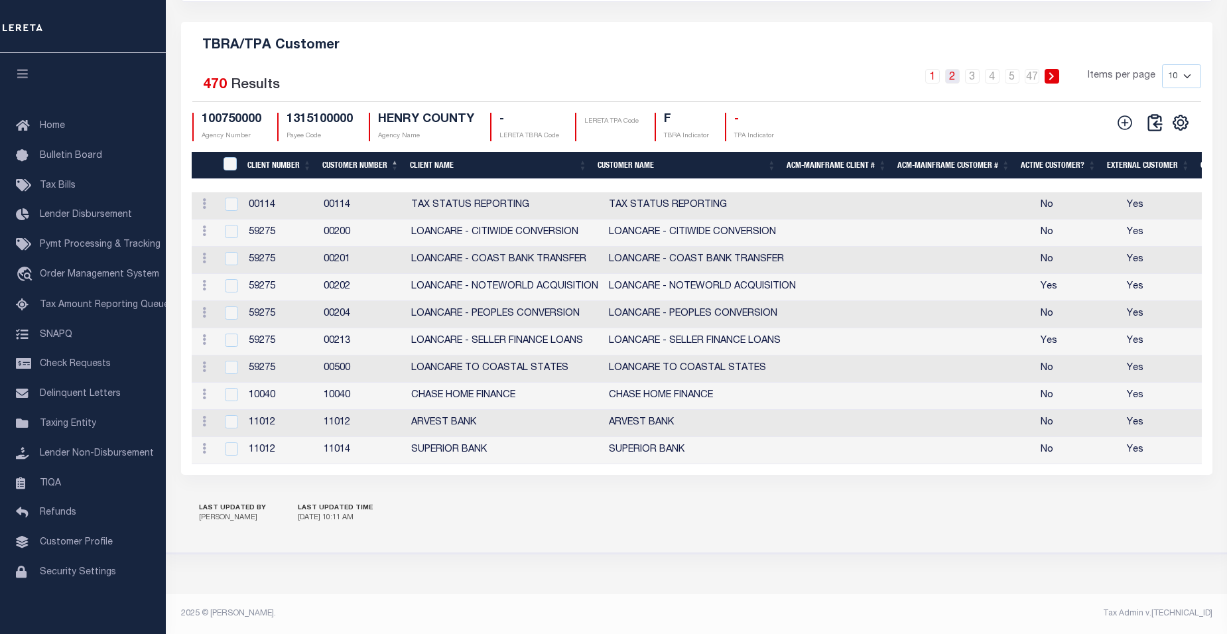
click at [955, 71] on link "2" at bounding box center [952, 76] width 15 height 15
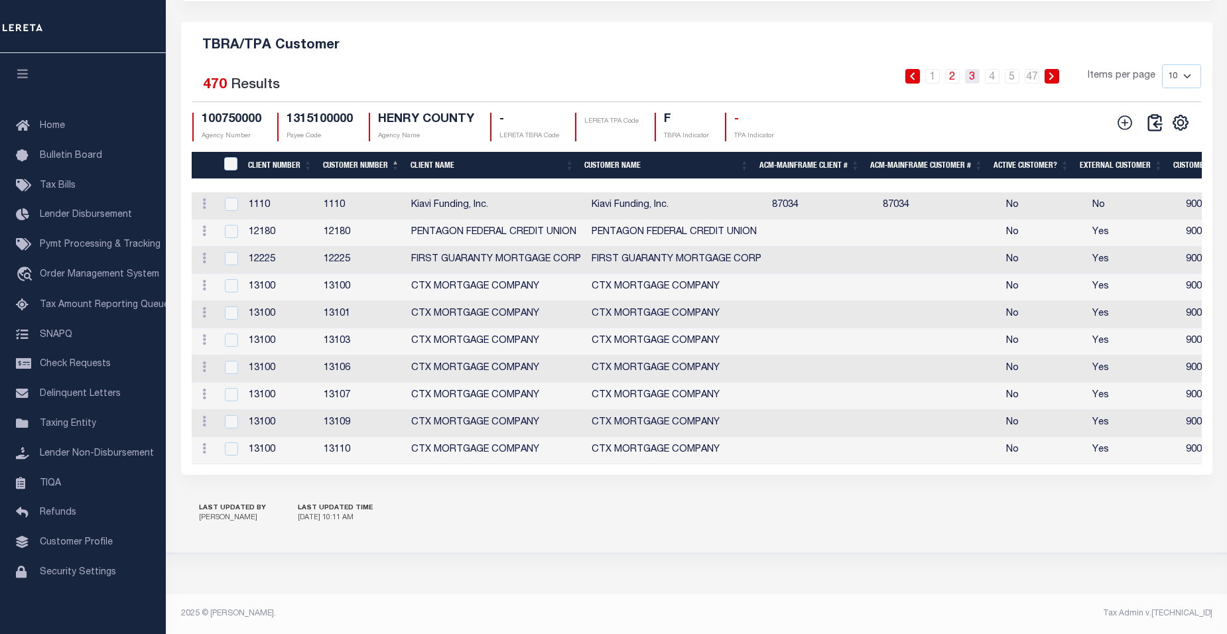
click at [971, 72] on link "3" at bounding box center [972, 76] width 15 height 15
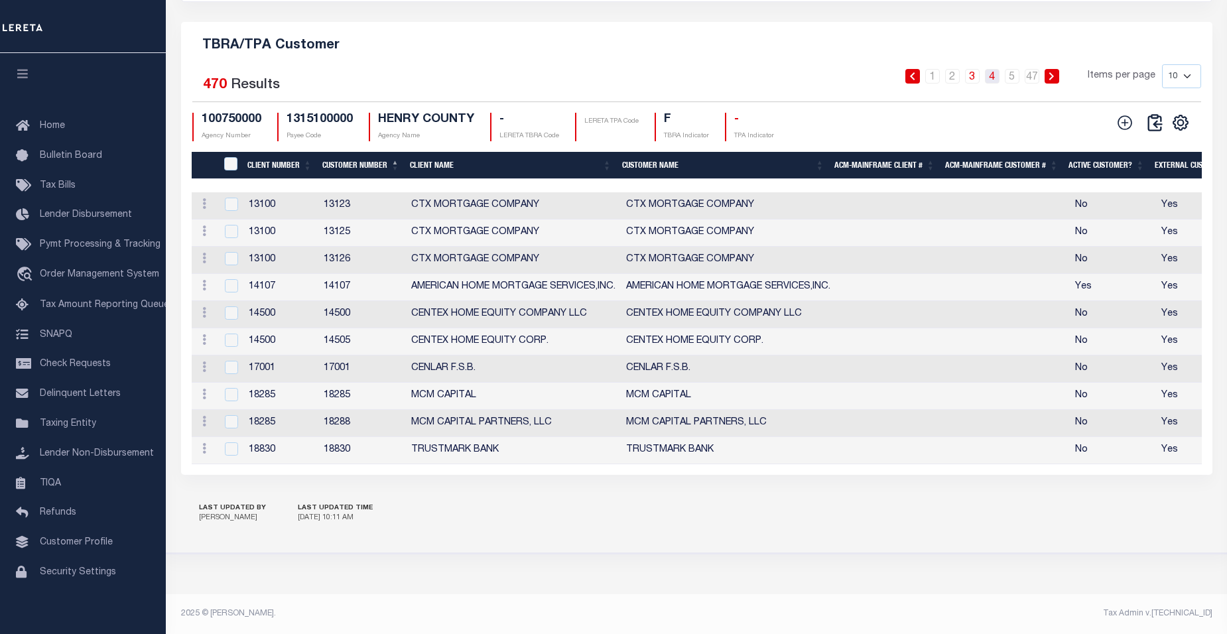
click at [997, 69] on link "4" at bounding box center [992, 76] width 15 height 15
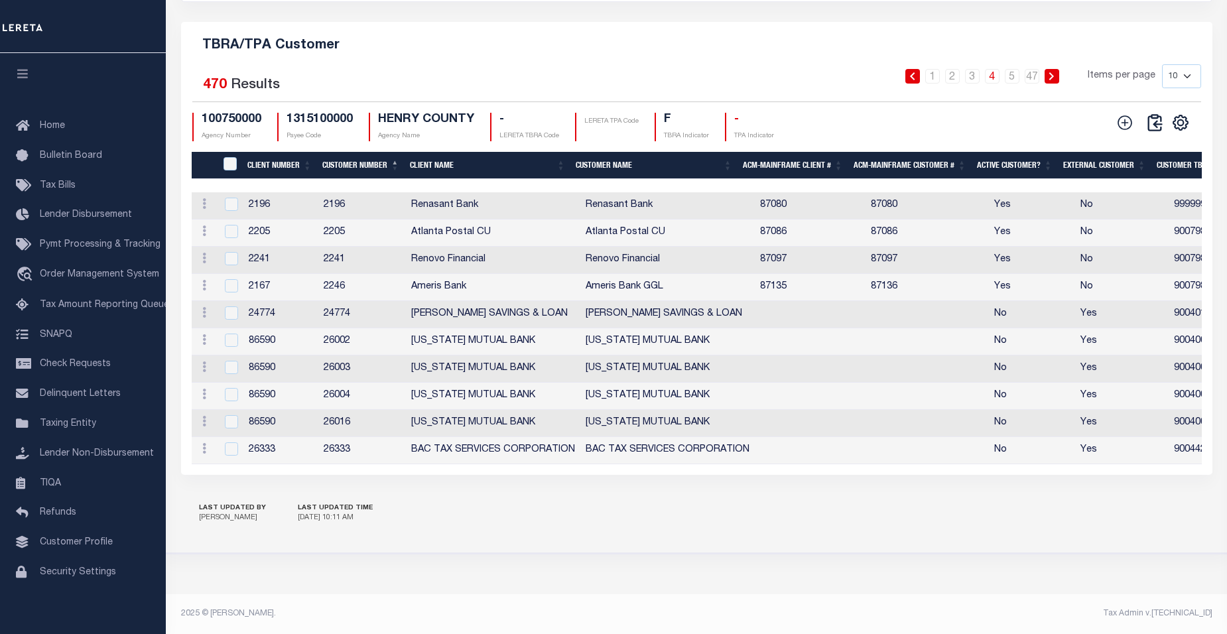
click at [370, 40] on h5 "TBRA/TPA Customer" at bounding box center [697, 42] width 1010 height 21
click at [1012, 70] on link "5" at bounding box center [1012, 76] width 15 height 15
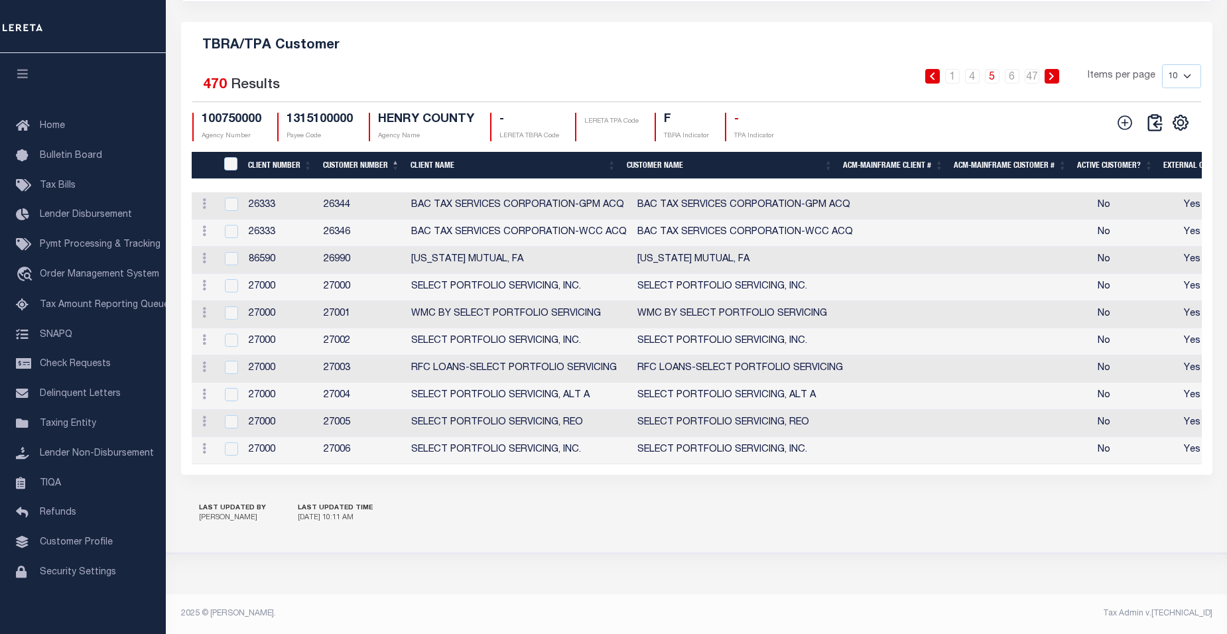
click at [1054, 72] on icon at bounding box center [1051, 76] width 6 height 8
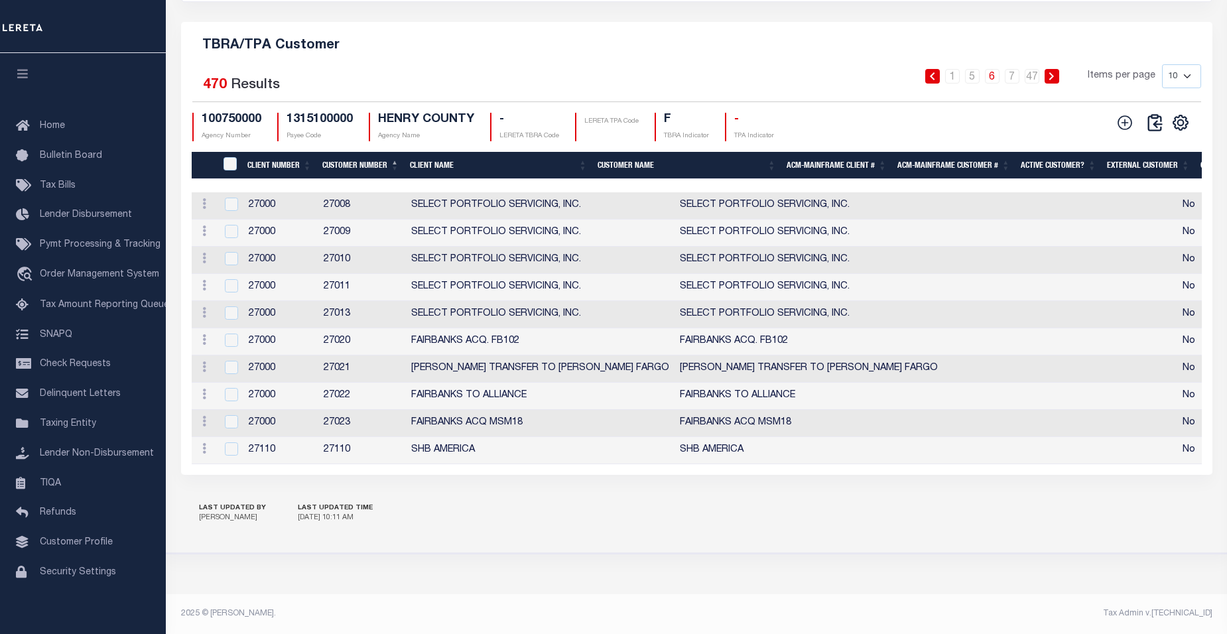
click at [1054, 72] on icon at bounding box center [1051, 76] width 6 height 8
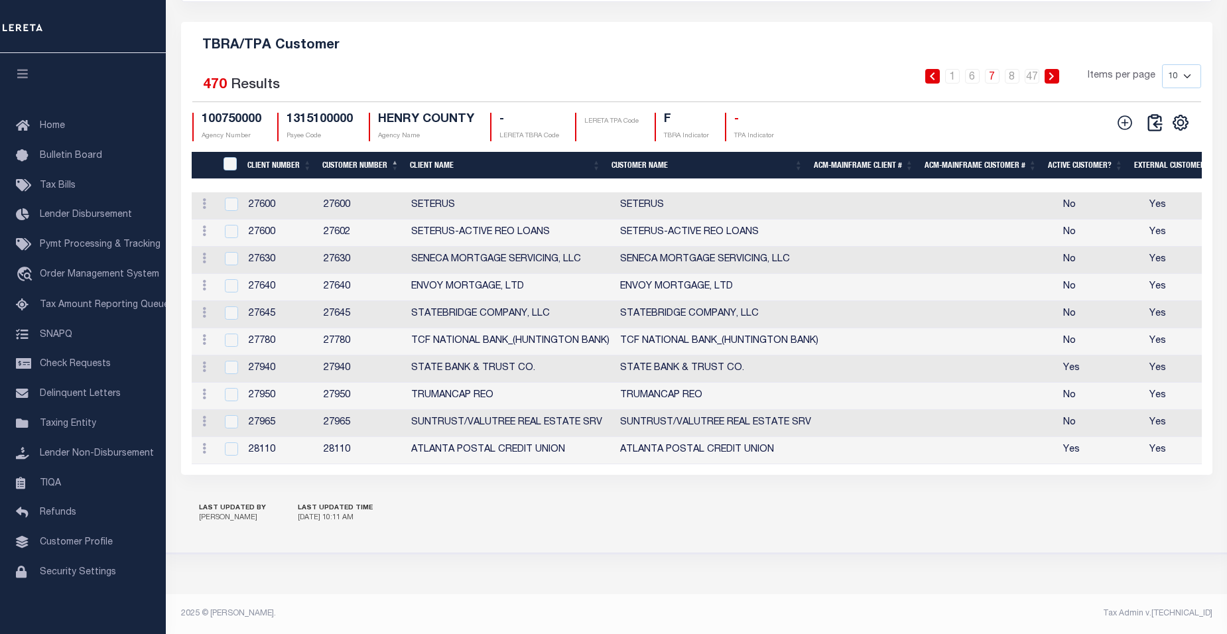
click at [1054, 72] on icon at bounding box center [1051, 76] width 6 height 8
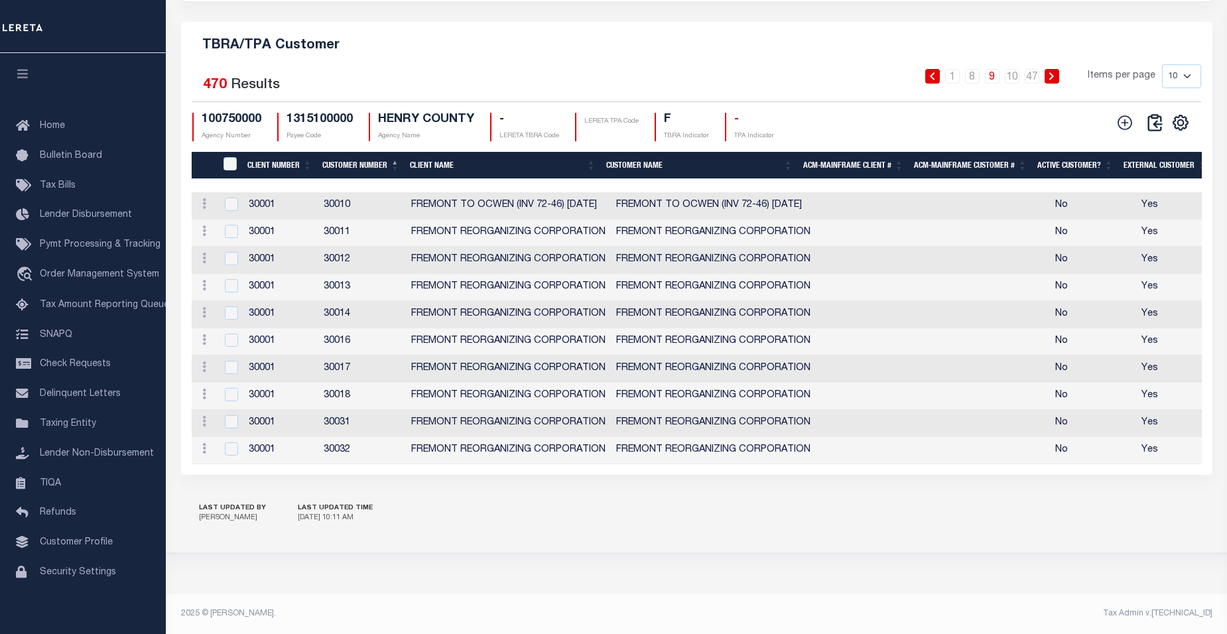
click at [1054, 72] on icon at bounding box center [1051, 76] width 6 height 8
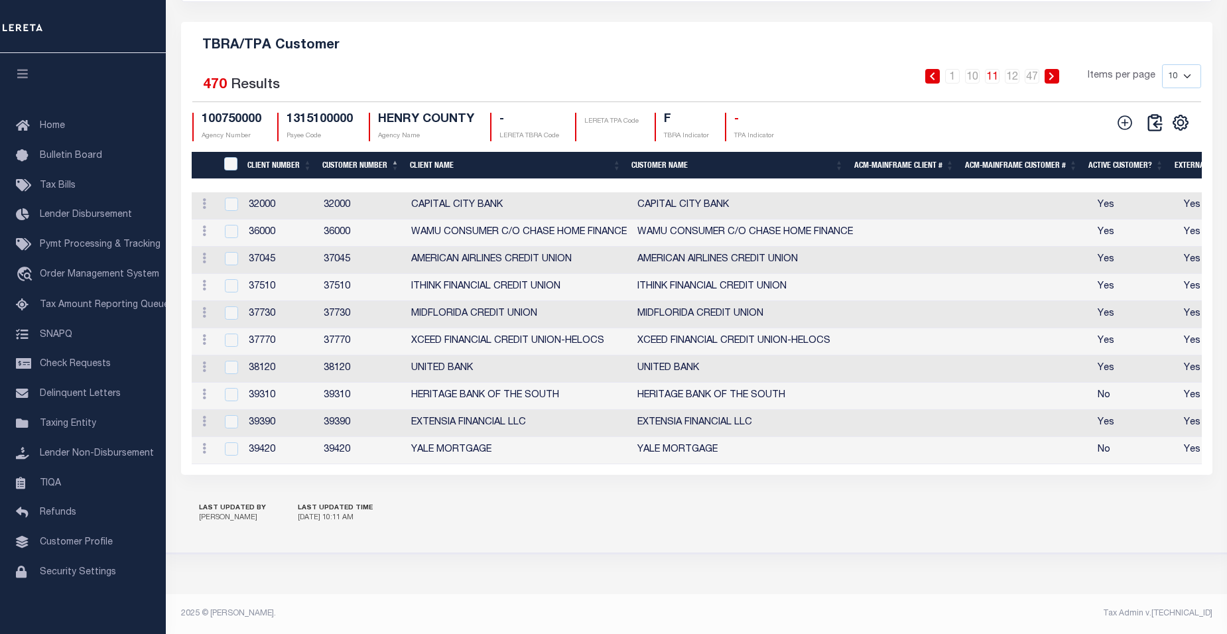
click at [1054, 72] on icon at bounding box center [1051, 76] width 6 height 8
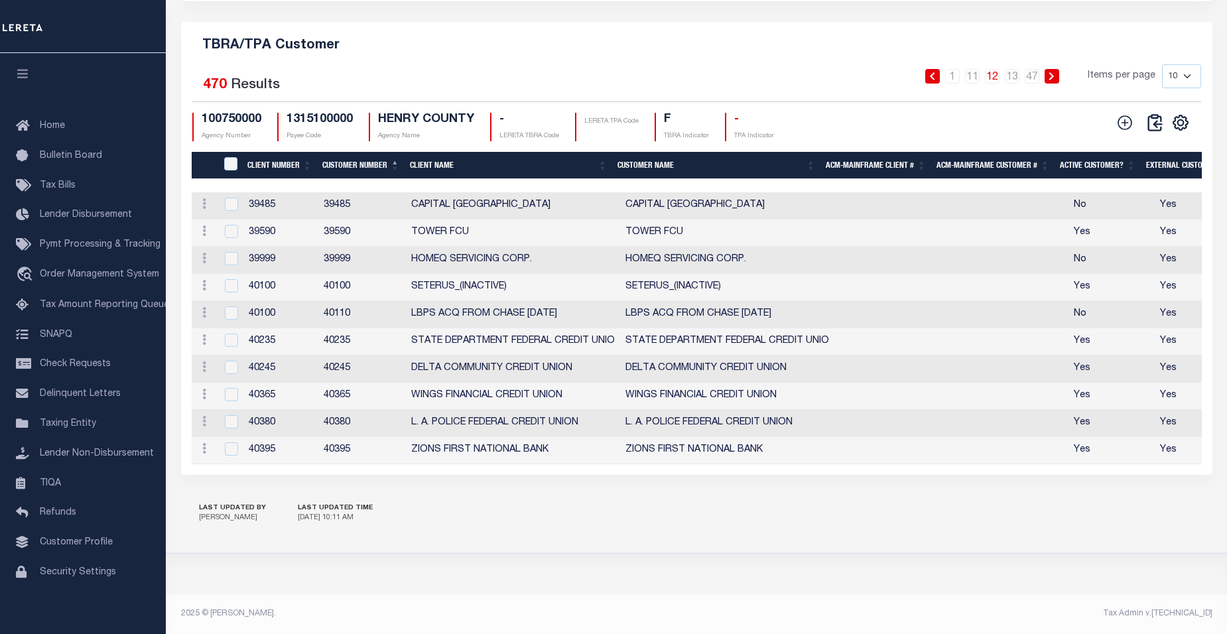
click at [1054, 72] on icon at bounding box center [1051, 76] width 6 height 8
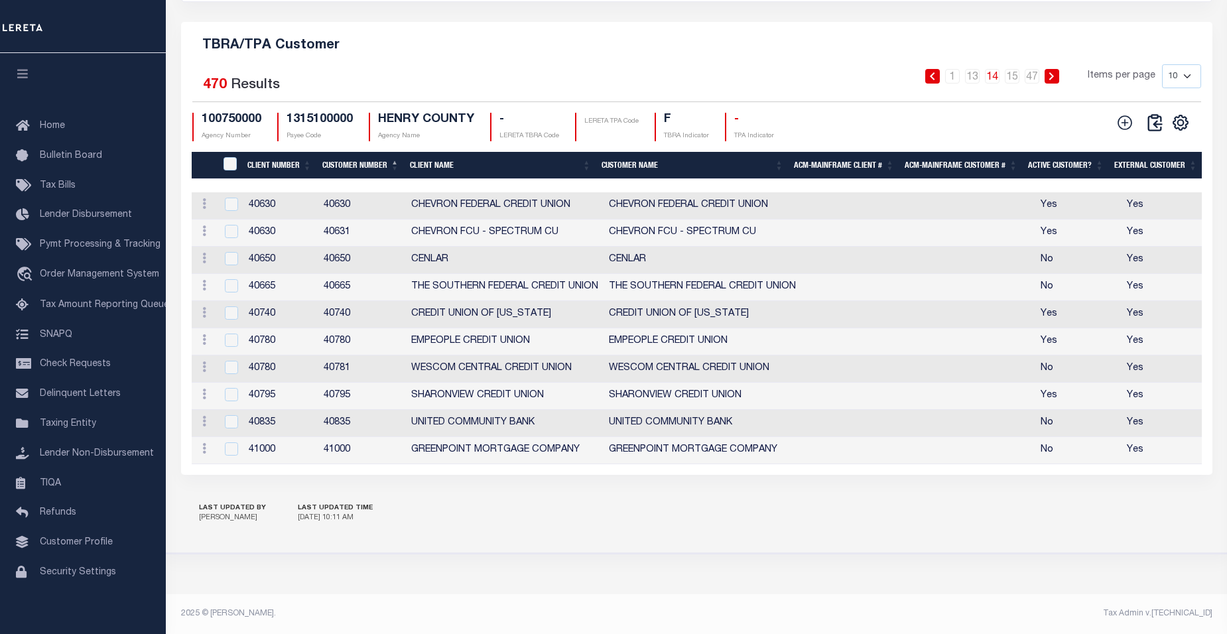
click at [1054, 72] on icon at bounding box center [1051, 76] width 6 height 8
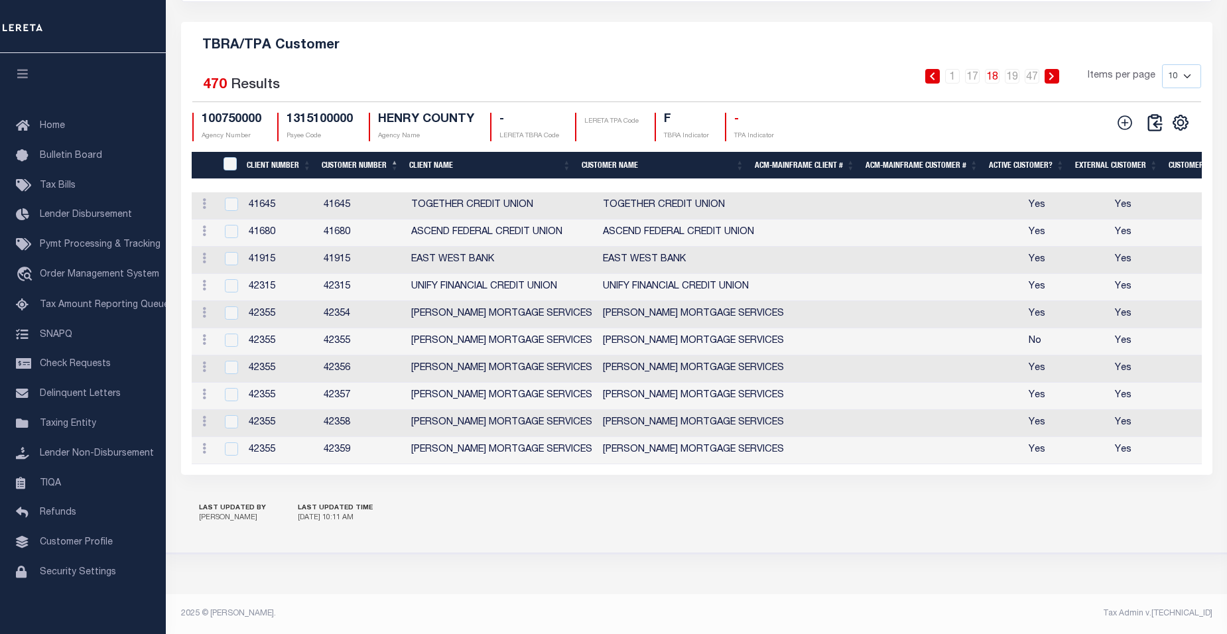
click at [1056, 69] on link at bounding box center [1051, 76] width 15 height 15
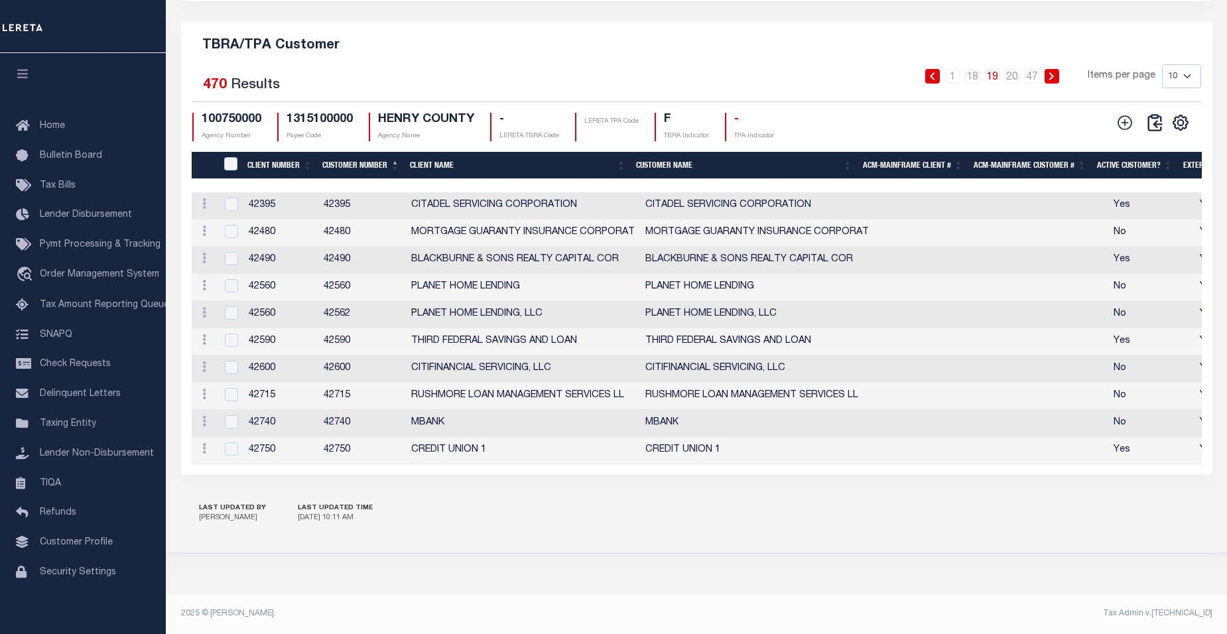
click at [1056, 69] on link at bounding box center [1051, 76] width 15 height 15
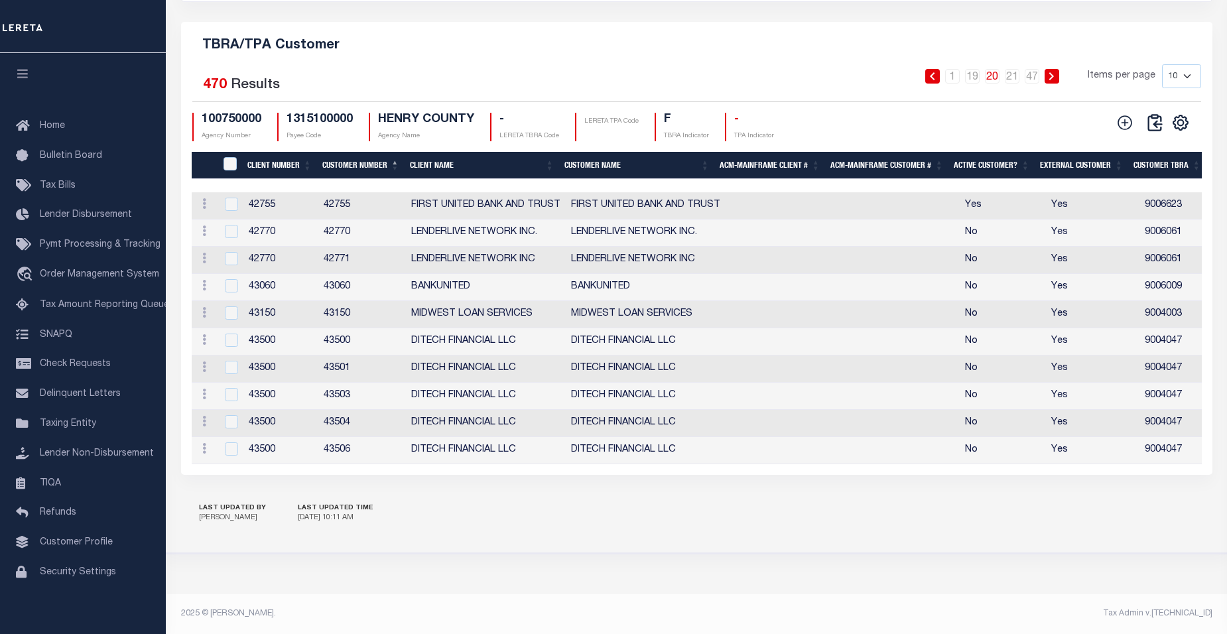
click at [1056, 69] on link at bounding box center [1051, 76] width 15 height 15
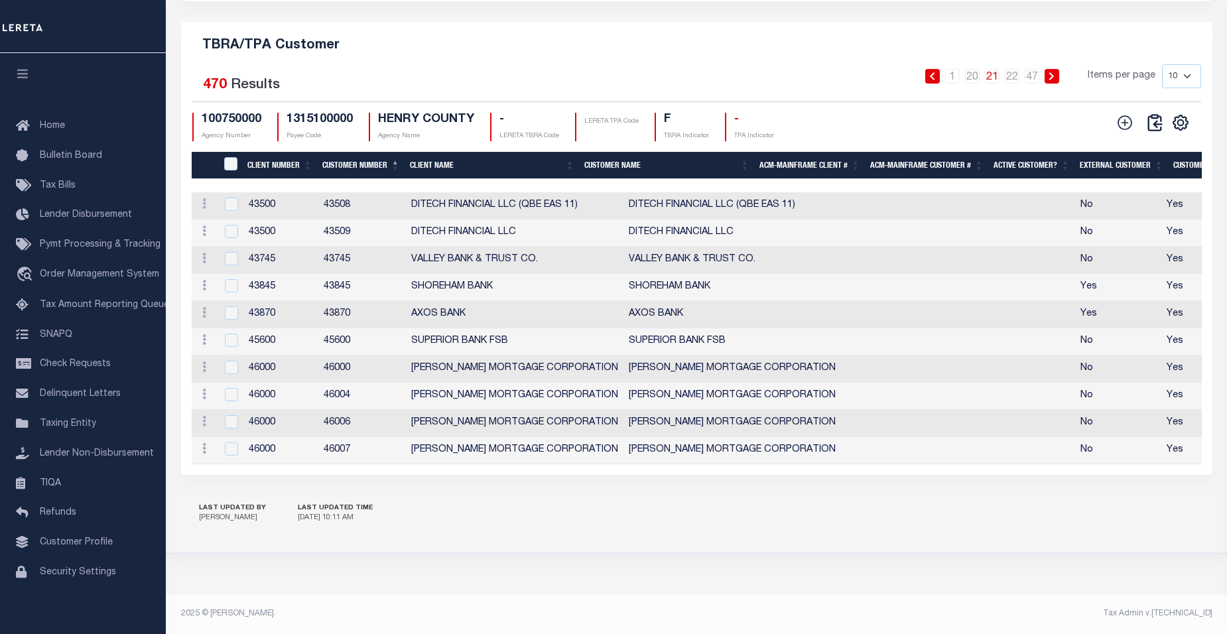
click at [1056, 69] on link at bounding box center [1051, 76] width 15 height 15
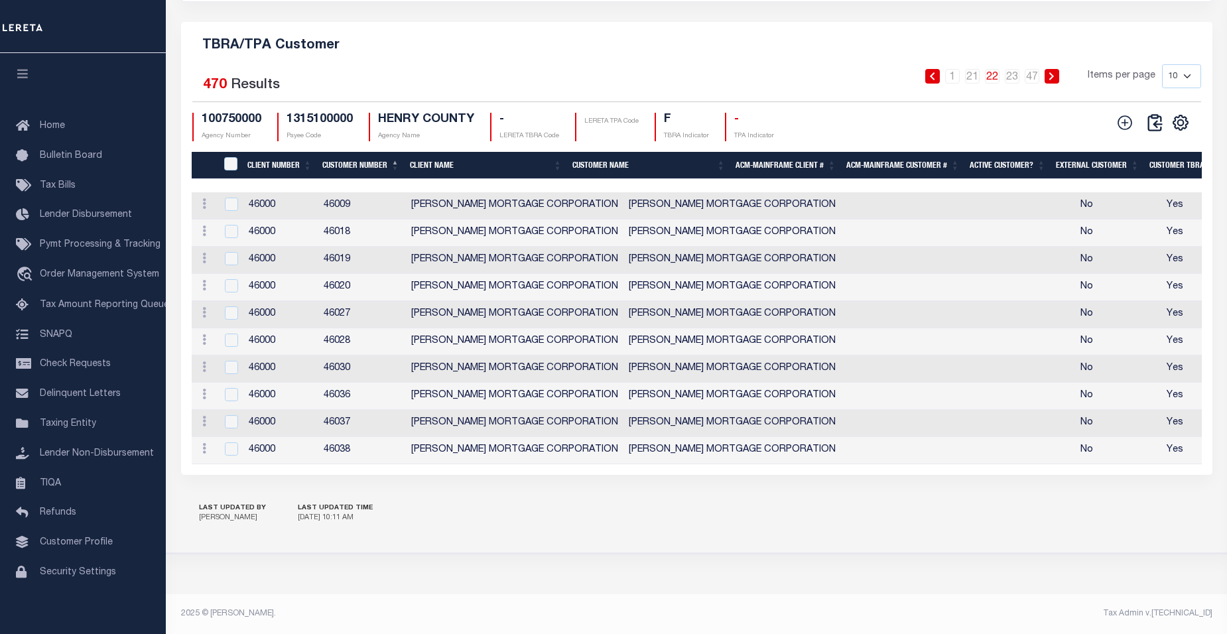
click at [1056, 69] on link at bounding box center [1051, 76] width 15 height 15
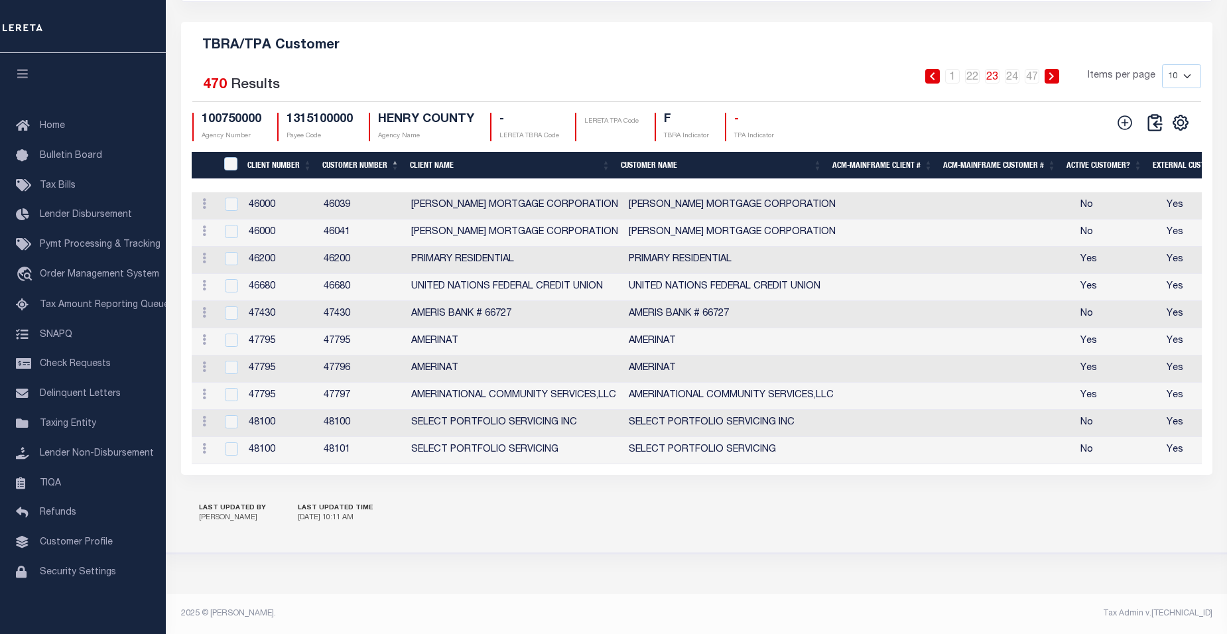
click at [1056, 69] on link at bounding box center [1051, 76] width 15 height 15
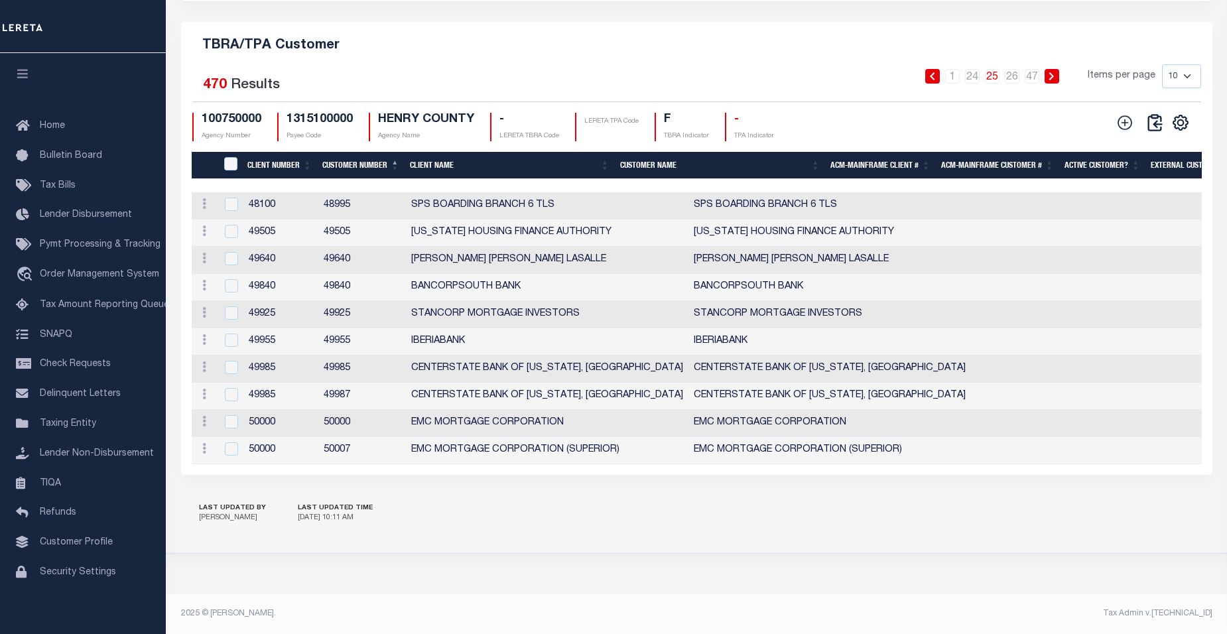
drag, startPoint x: 422, startPoint y: 40, endPoint x: 504, endPoint y: 40, distance: 82.2
click at [422, 40] on h5 "TBRA/TPA Customer" at bounding box center [697, 42] width 1010 height 21
click at [1053, 72] on link at bounding box center [1051, 76] width 15 height 15
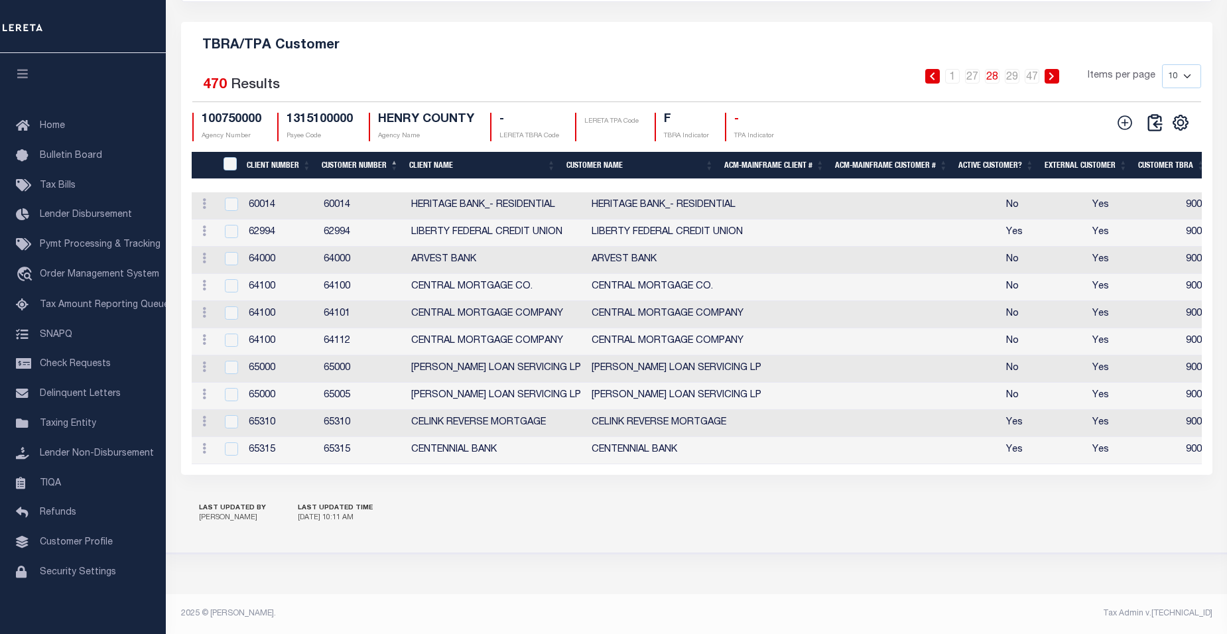
click at [1187, 69] on select "10 25 50 100" at bounding box center [1181, 76] width 39 height 24
select select "50"
click at [1162, 64] on select "10 25 50 100" at bounding box center [1181, 76] width 39 height 24
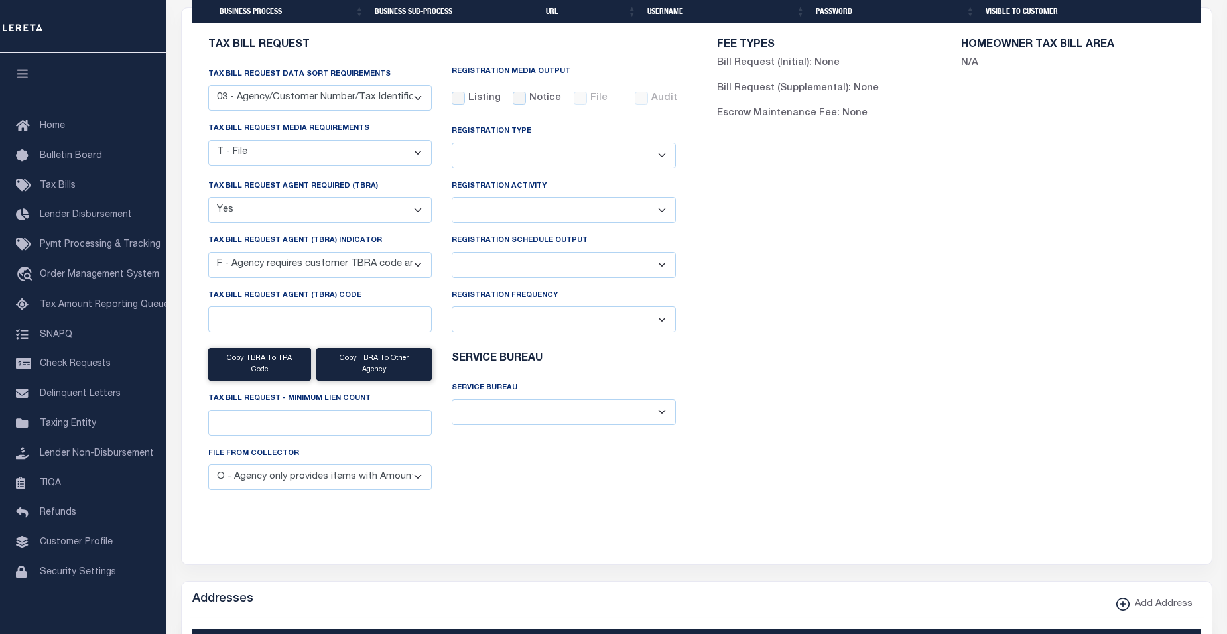
scroll to position [1573, 0]
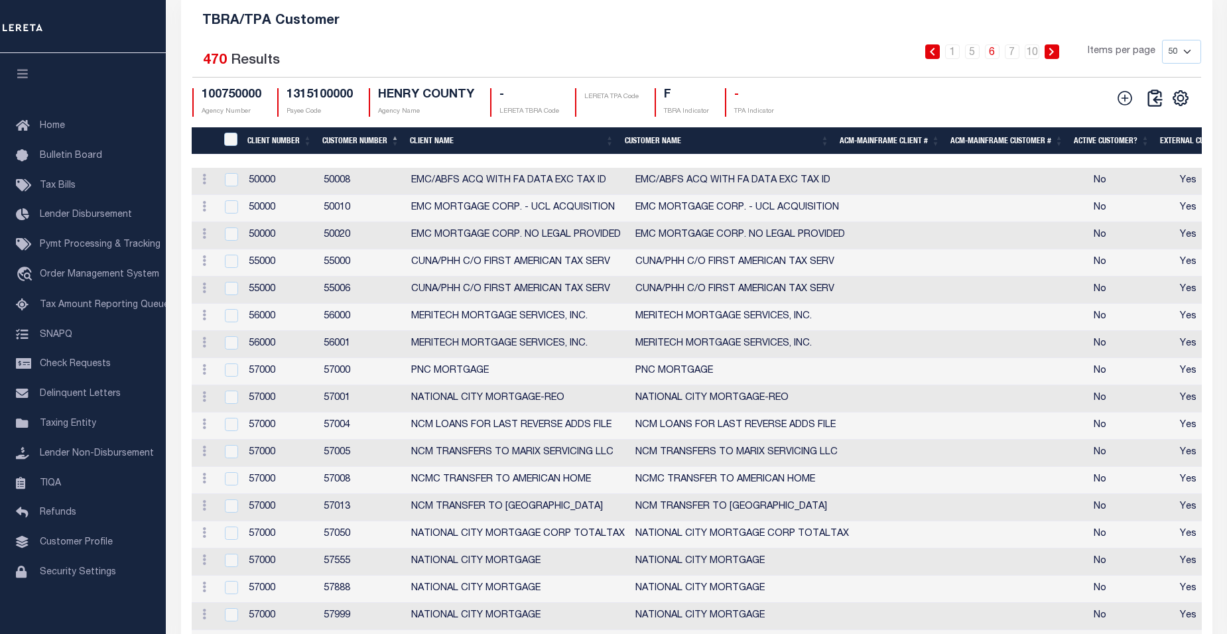
click at [1056, 59] on link at bounding box center [1051, 51] width 15 height 15
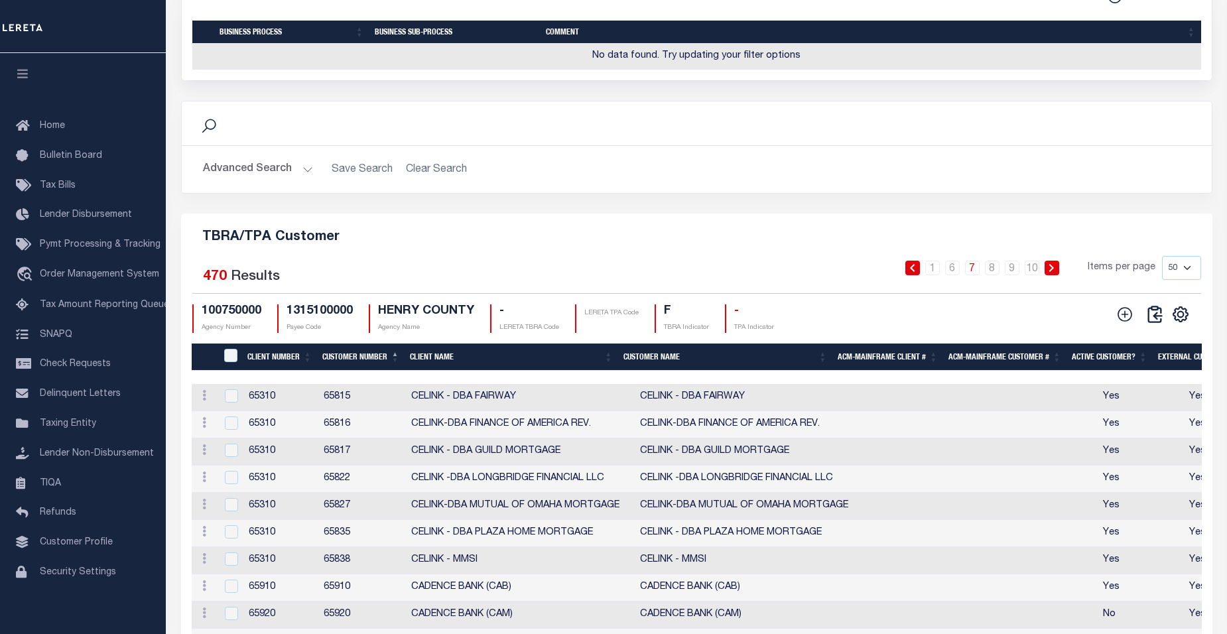
scroll to position [1367, 0]
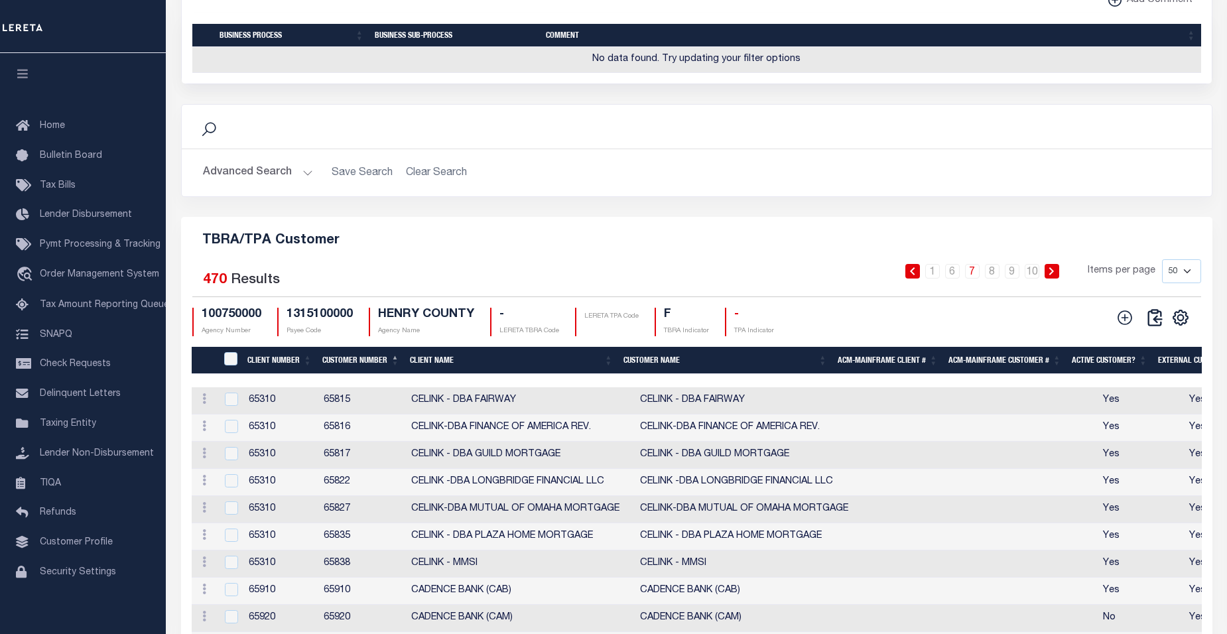
click at [1054, 275] on icon at bounding box center [1051, 271] width 5 height 8
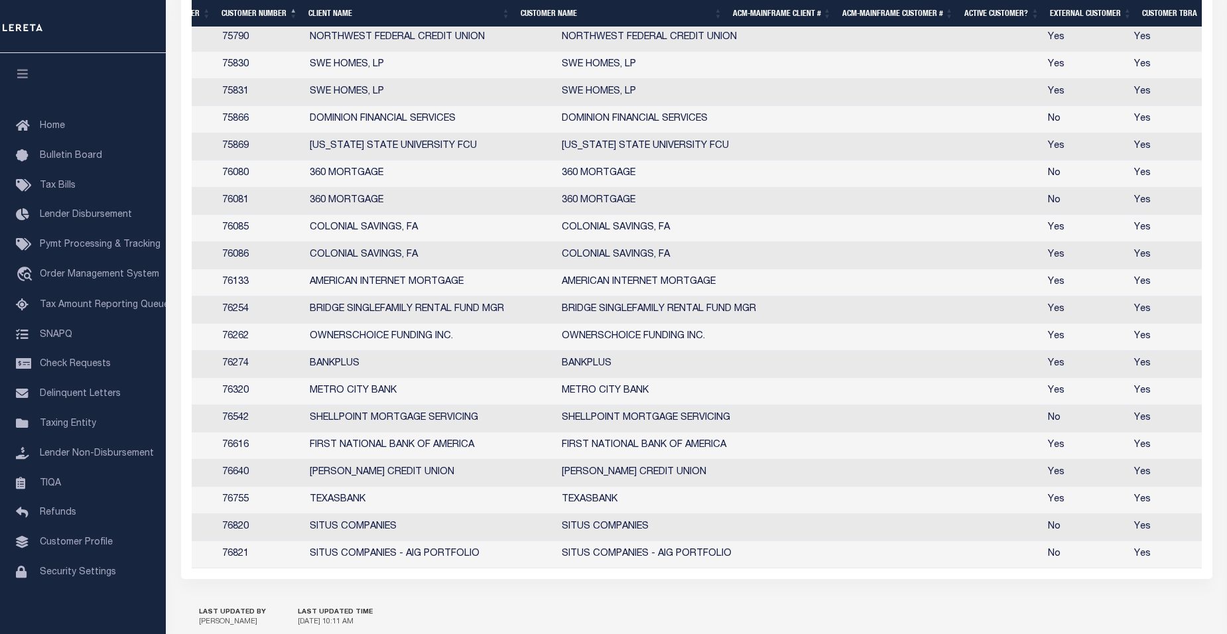
scroll to position [0, 122]
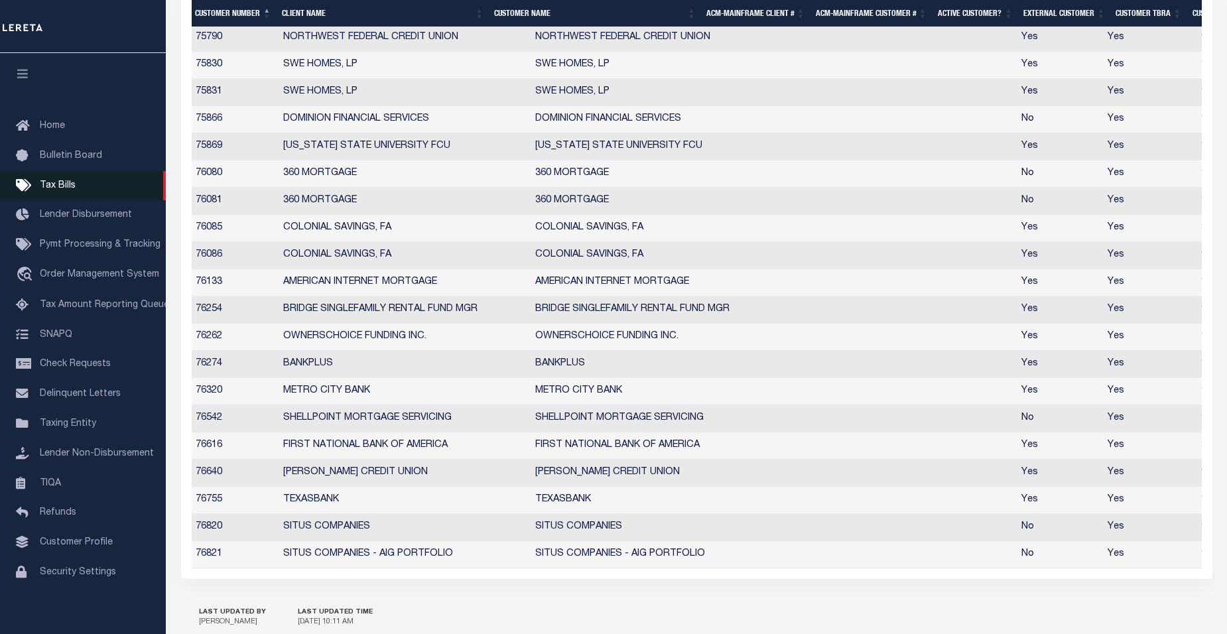
click at [51, 188] on span "Tax Bills" at bounding box center [58, 185] width 36 height 9
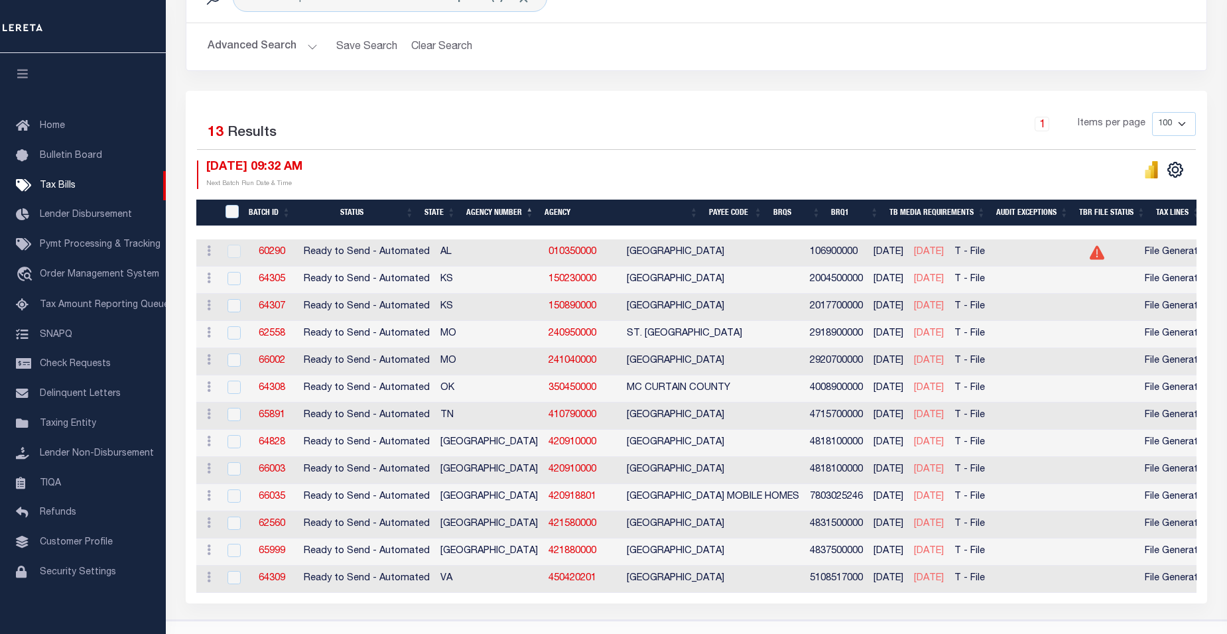
scroll to position [217, 0]
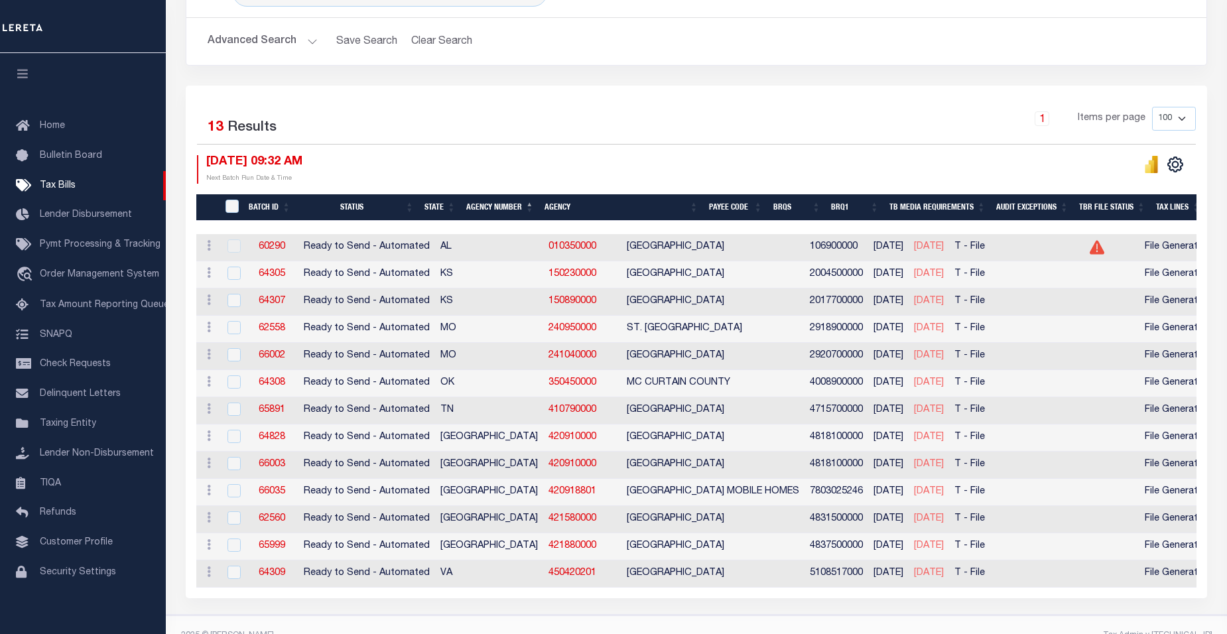
click at [505, 208] on th "Agency Number" at bounding box center [500, 207] width 78 height 27
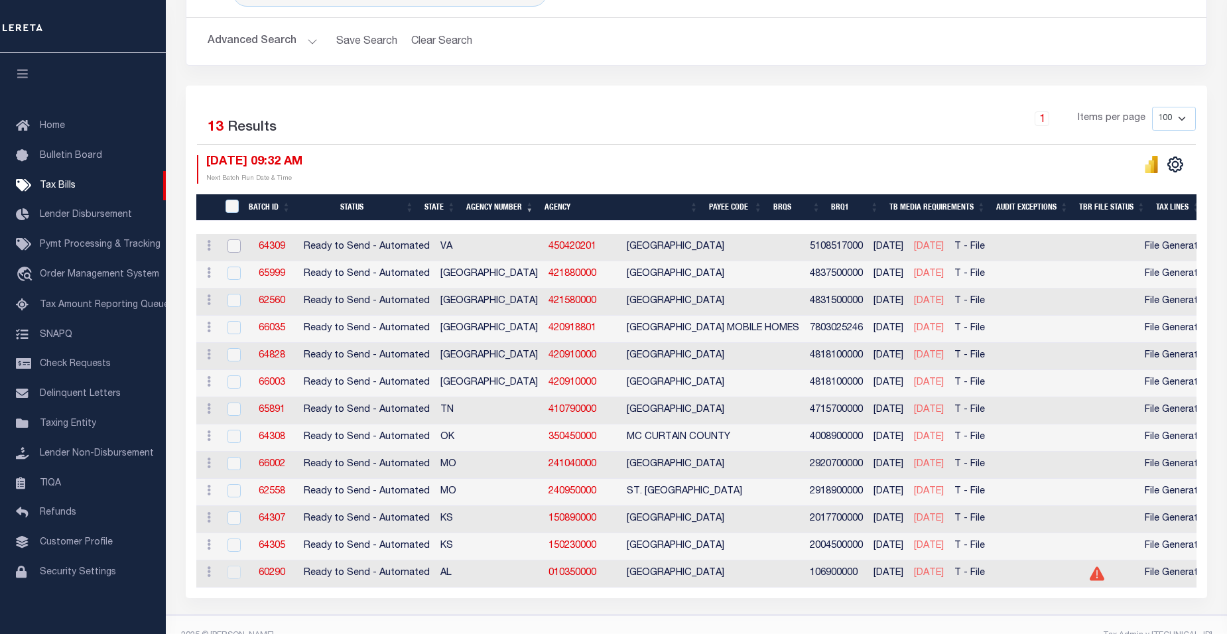
click at [229, 245] on input "checkbox" at bounding box center [233, 245] width 13 height 13
checkbox input "true"
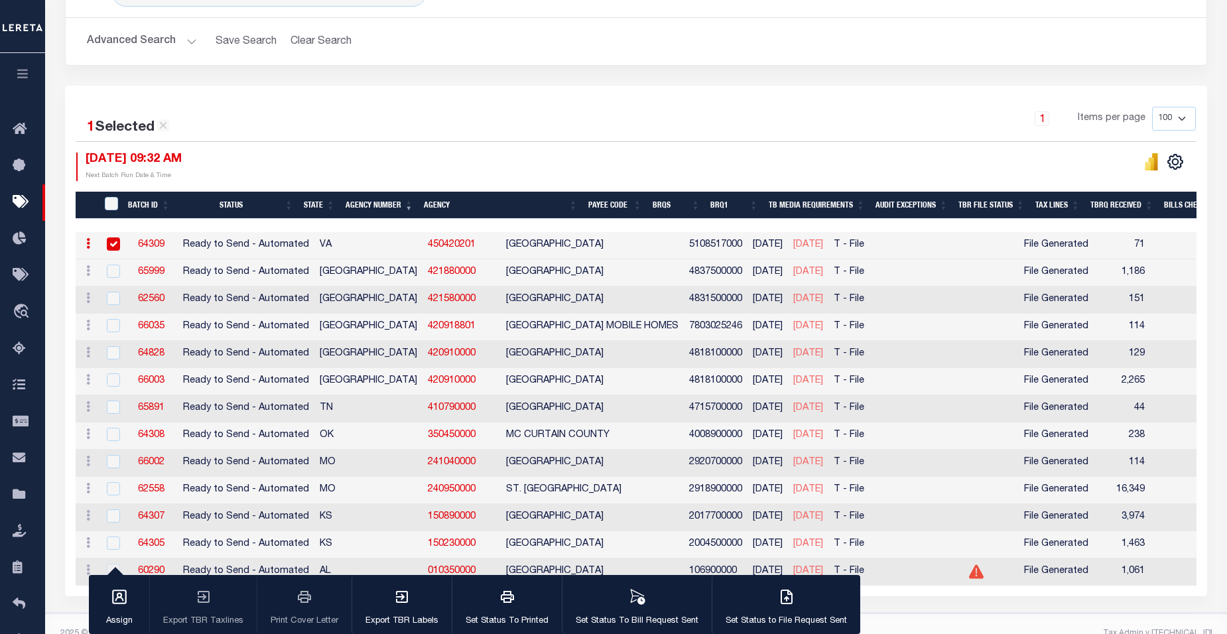
click at [312, 119] on div "1 Selected 13 Results" at bounding box center [208, 123] width 265 height 32
click at [788, 607] on div "button" at bounding box center [786, 598] width 33 height 33
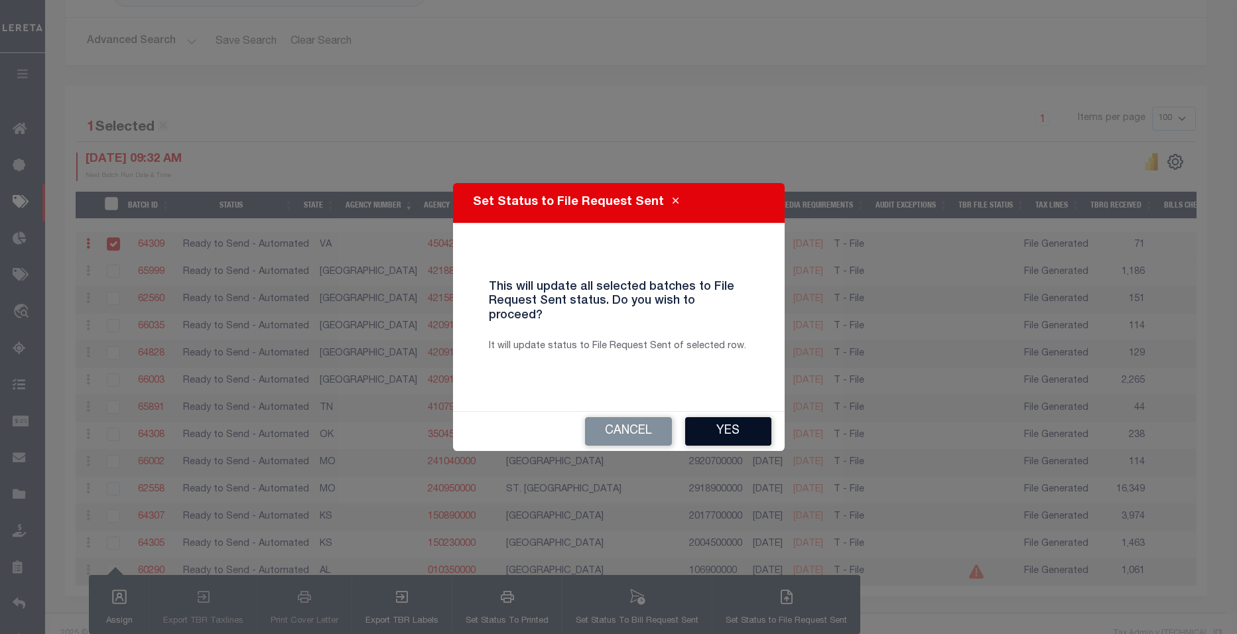
click at [724, 422] on button "Yes" at bounding box center [728, 431] width 86 height 29
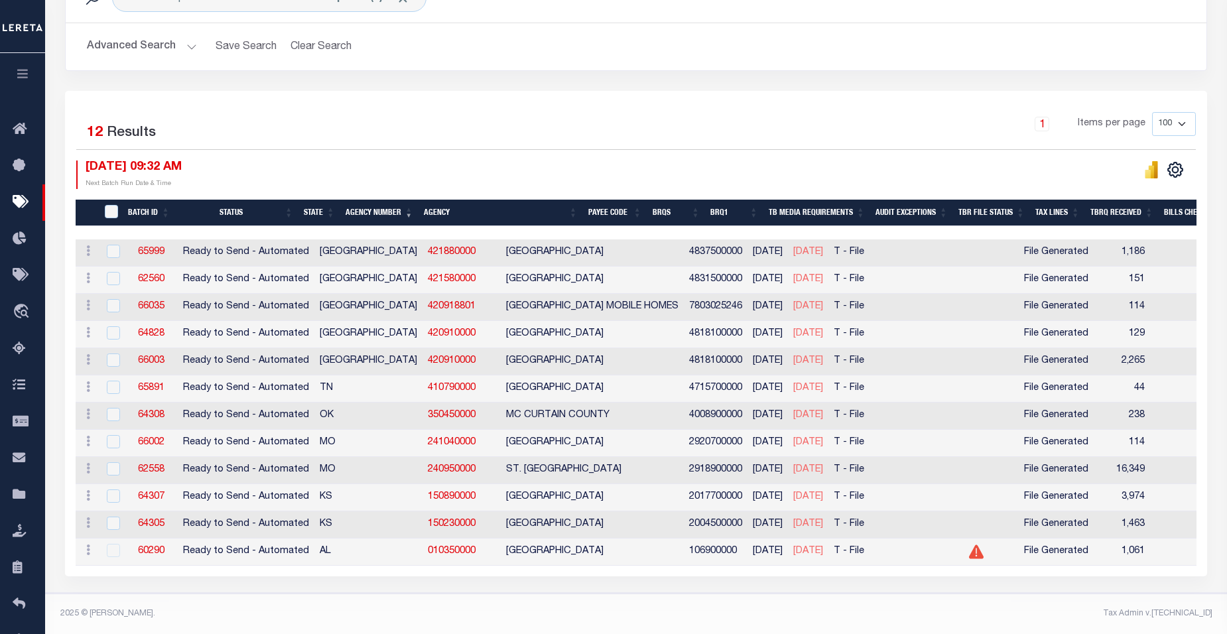
click at [378, 208] on th "Agency Number" at bounding box center [379, 213] width 78 height 27
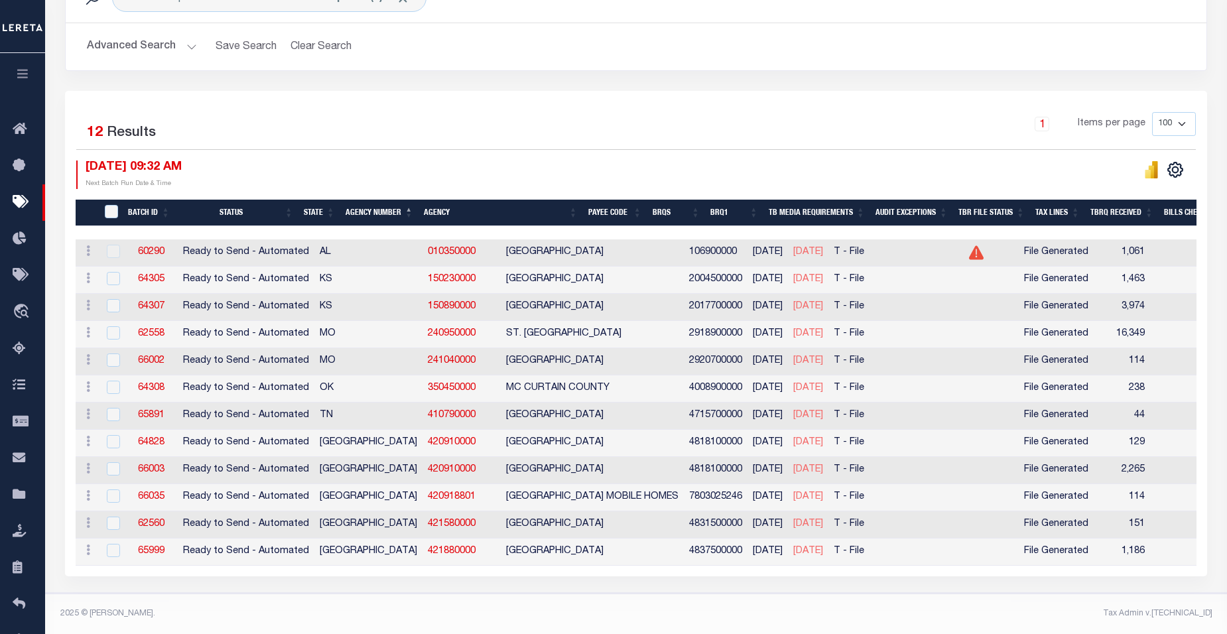
click at [381, 209] on th "Agency Number" at bounding box center [379, 213] width 78 height 27
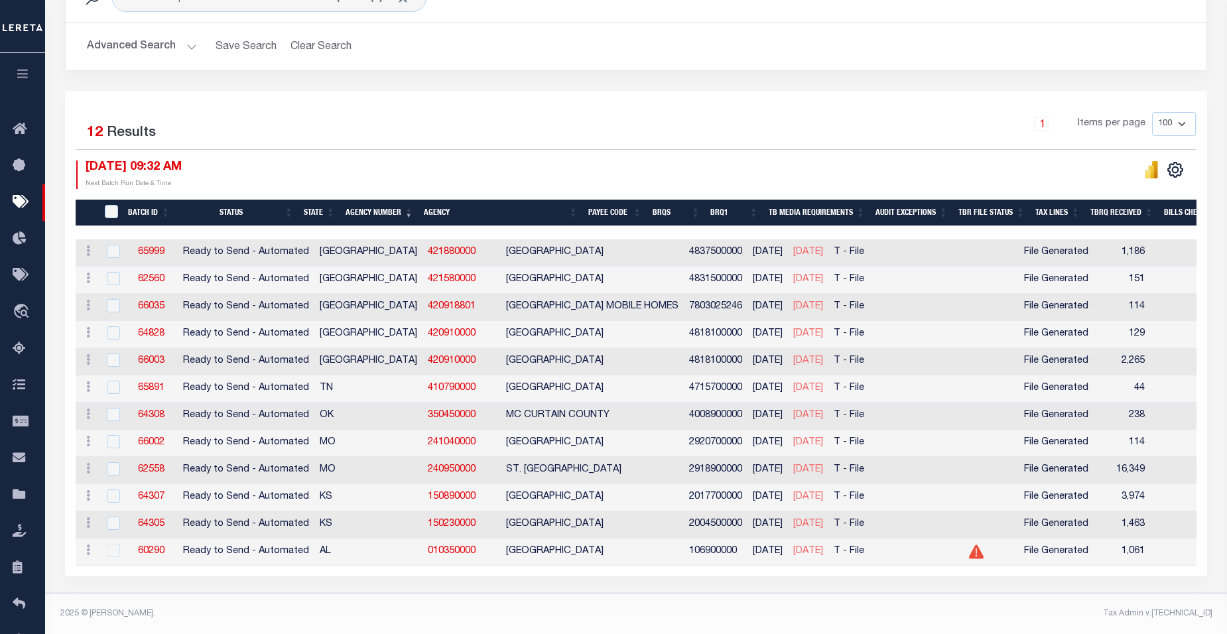
click at [509, 44] on h2 "Advanced Search Save Search Clear Search TaxBillBatches_dynamictable_____Defaul…" at bounding box center [635, 47] width 1119 height 26
click at [391, 207] on th "Agency Number" at bounding box center [379, 213] width 78 height 27
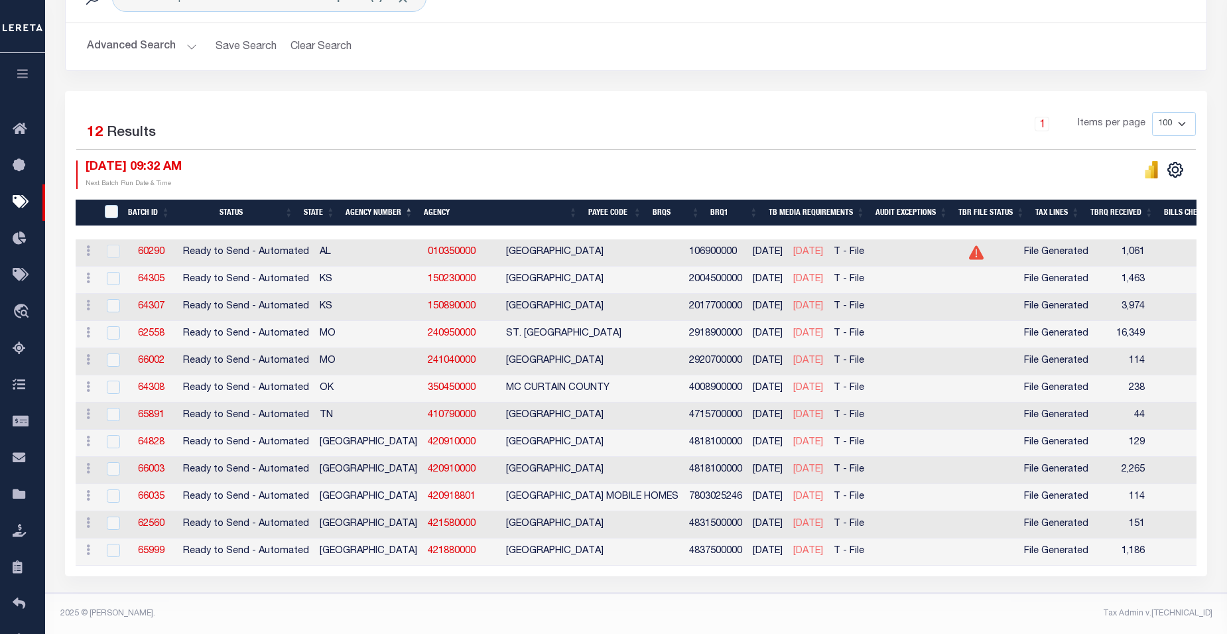
click at [478, 124] on div "1 Items per page 100 200 500 1000" at bounding box center [778, 129] width 835 height 34
click at [113, 279] on input "checkbox" at bounding box center [113, 278] width 13 height 13
checkbox input "true"
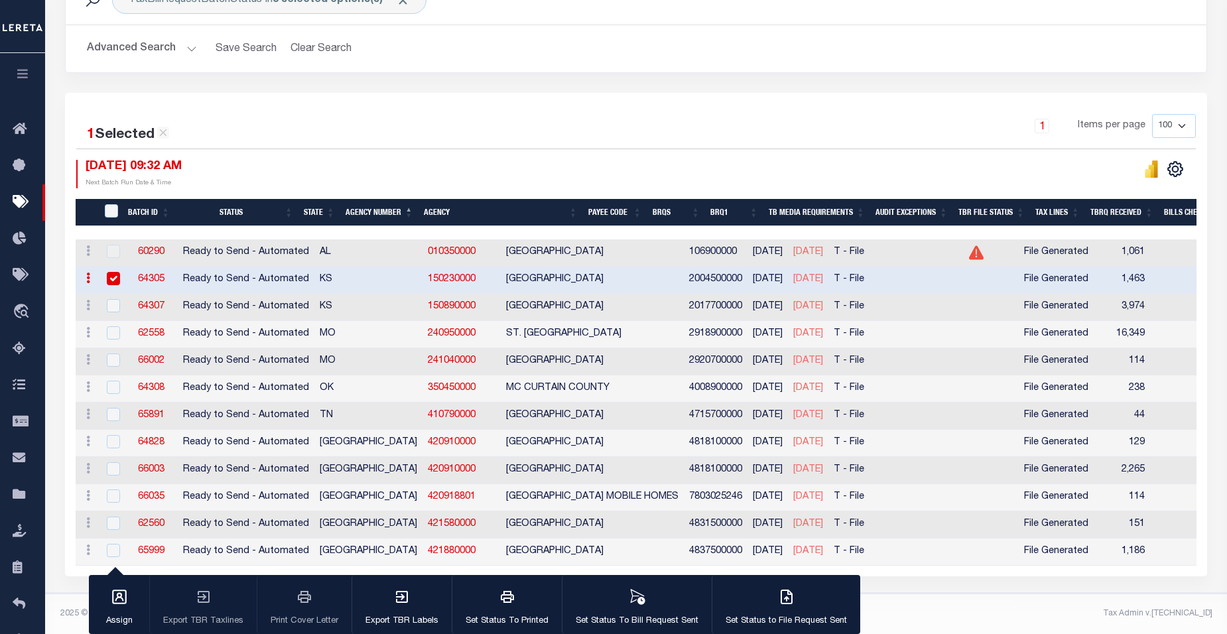
click at [288, 98] on div "1 Selected 12 Results 1 Items per page 100 200 500 1000 [DATE] 09:32 AM" at bounding box center [636, 334] width 1142 height 483
click at [779, 601] on icon "button" at bounding box center [786, 597] width 16 height 16
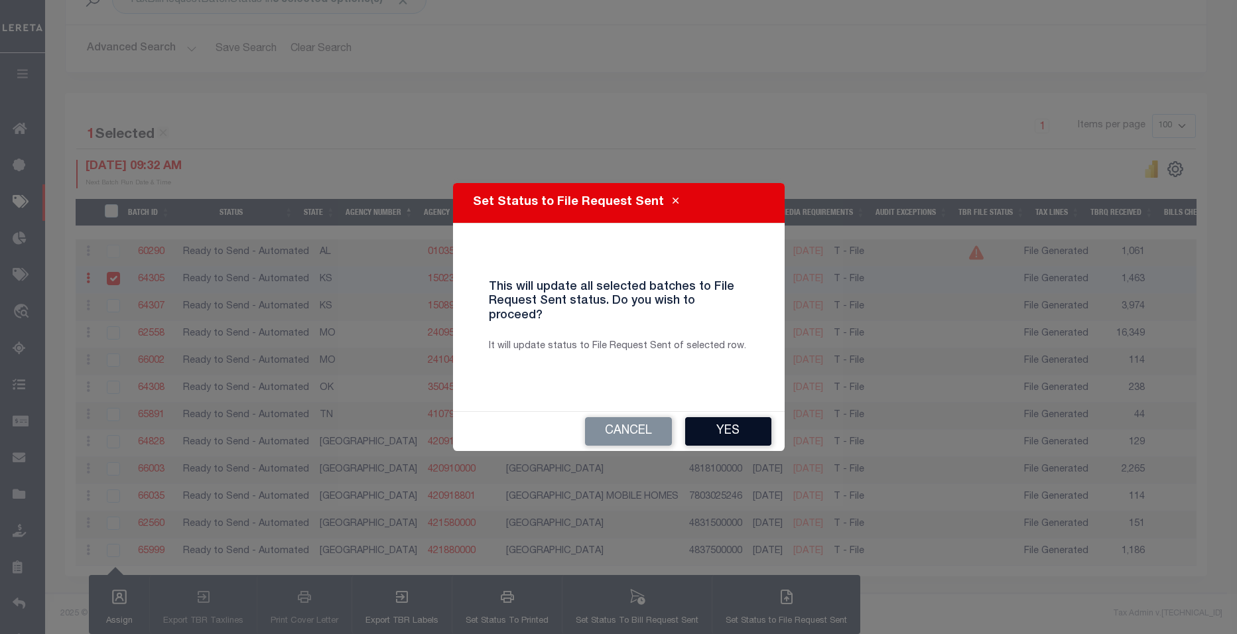
click at [741, 419] on button "Yes" at bounding box center [728, 431] width 86 height 29
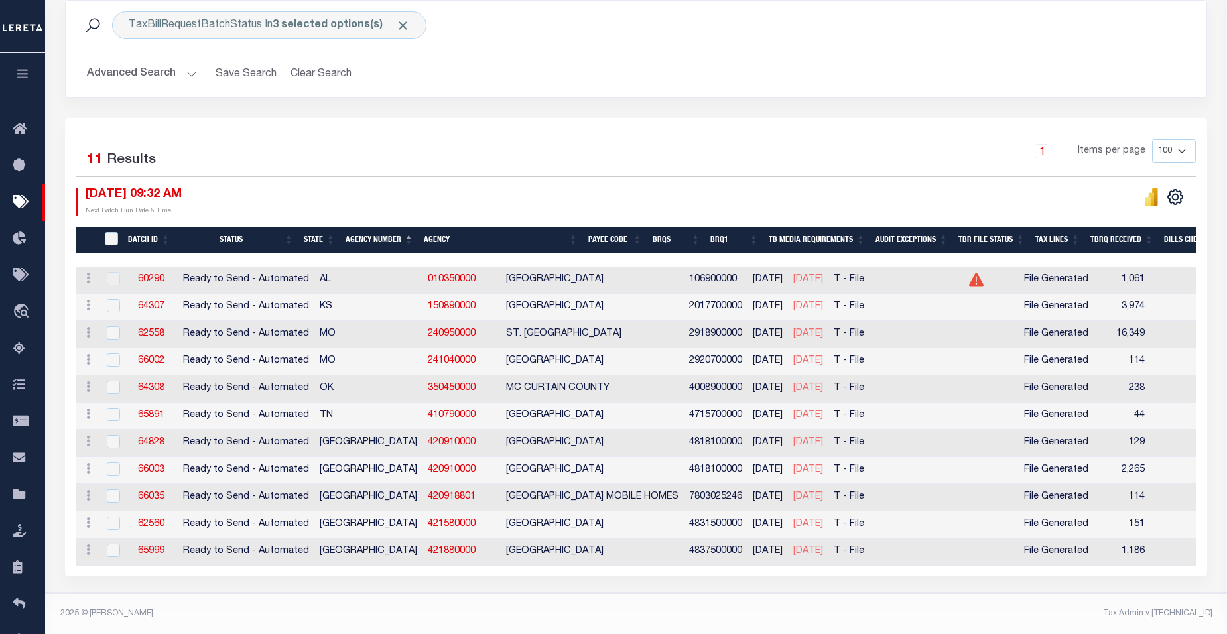
scroll to position [195, 0]
click at [114, 299] on input "checkbox" at bounding box center [113, 305] width 13 height 13
checkbox input "true"
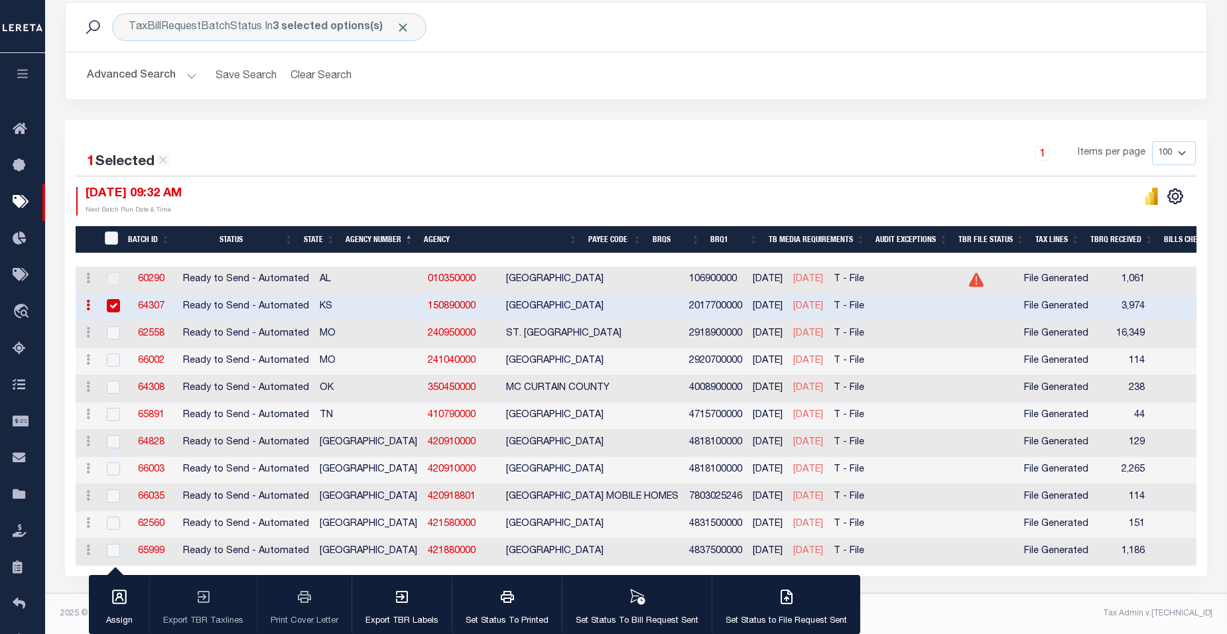
scroll to position [192, 0]
click at [784, 601] on icon "button" at bounding box center [787, 595] width 7 height 11
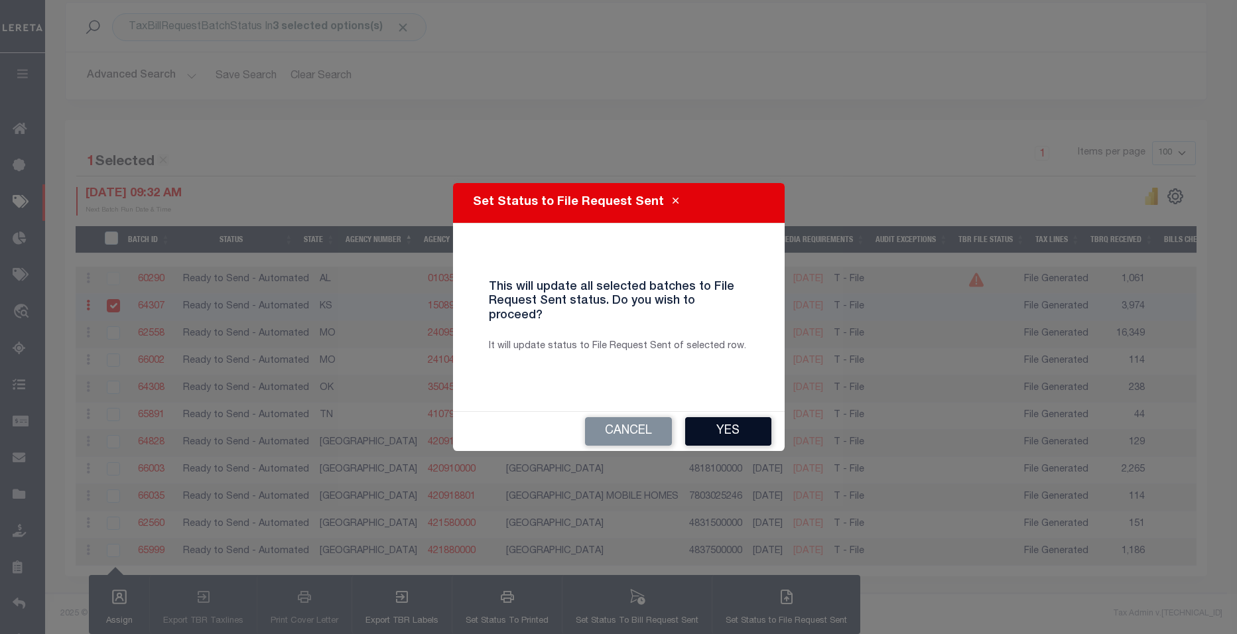
click at [724, 426] on button "Yes" at bounding box center [728, 431] width 86 height 29
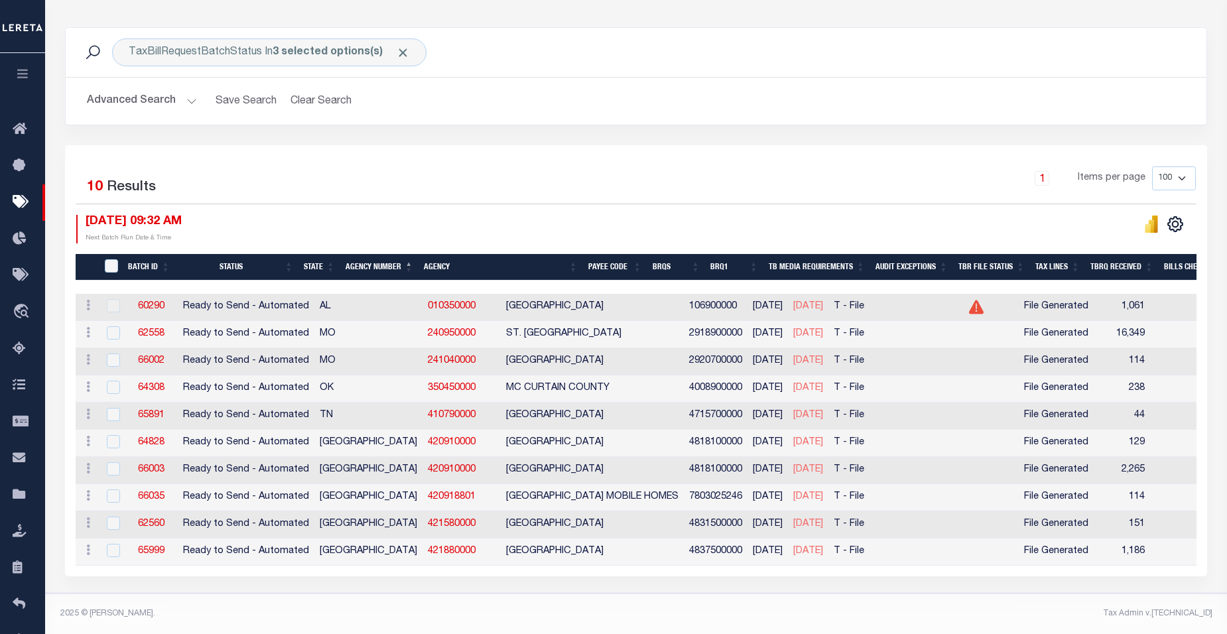
scroll to position [168, 0]
